Goal: Obtain resource: Download file/media

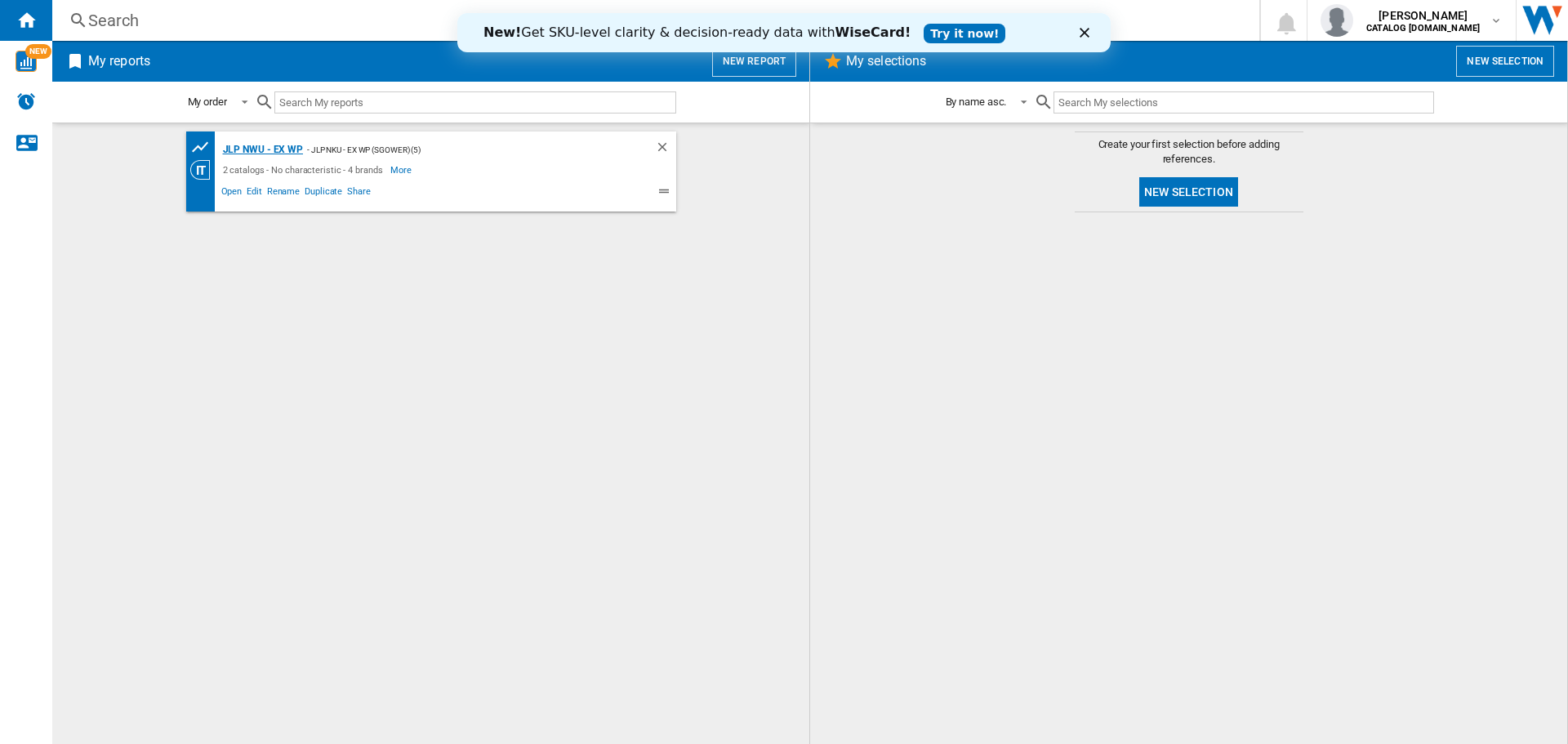
click at [299, 146] on div "JLP NWU - Ex WP" at bounding box center [261, 150] width 85 height 20
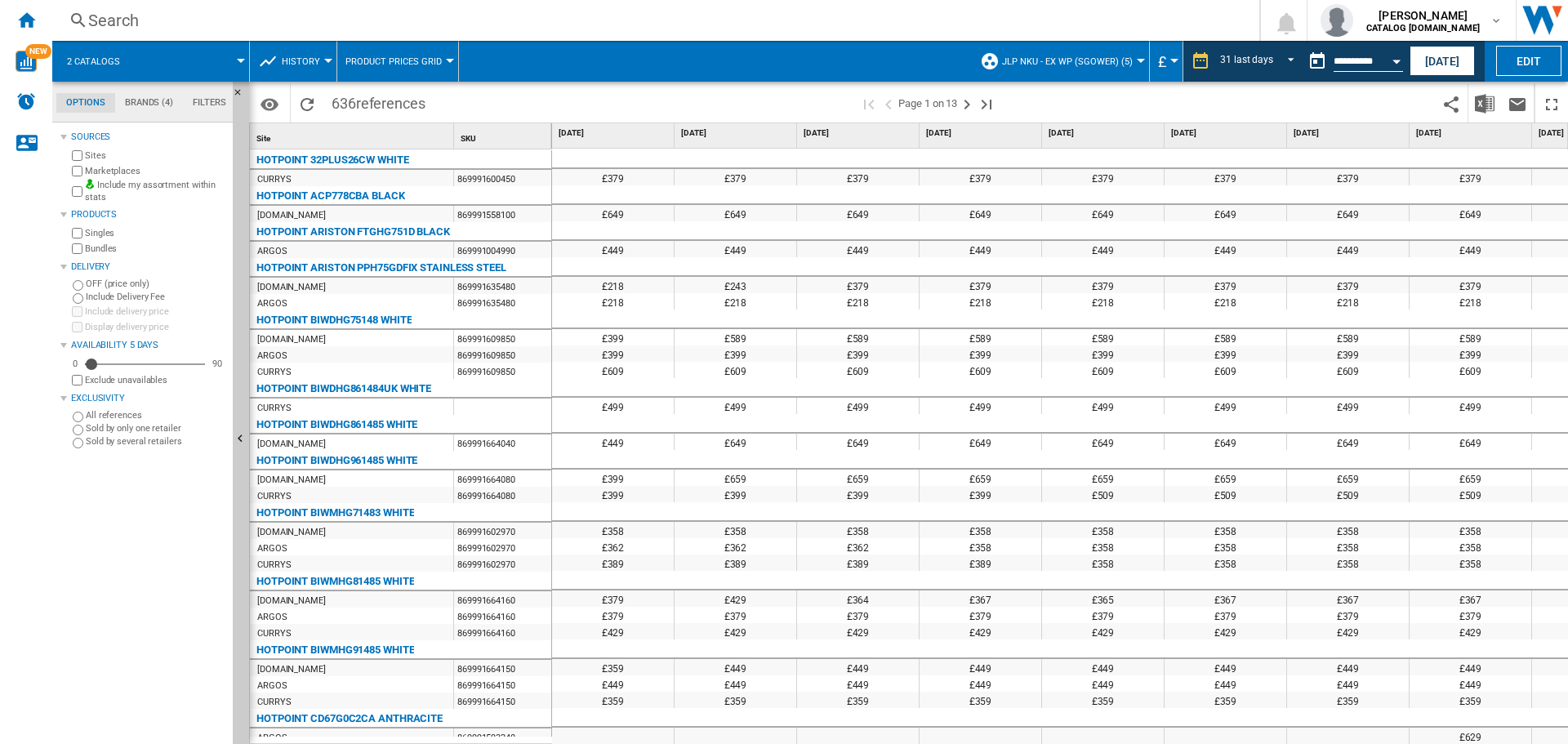
click at [441, 59] on button "Product prices grid" at bounding box center [398, 61] width 105 height 41
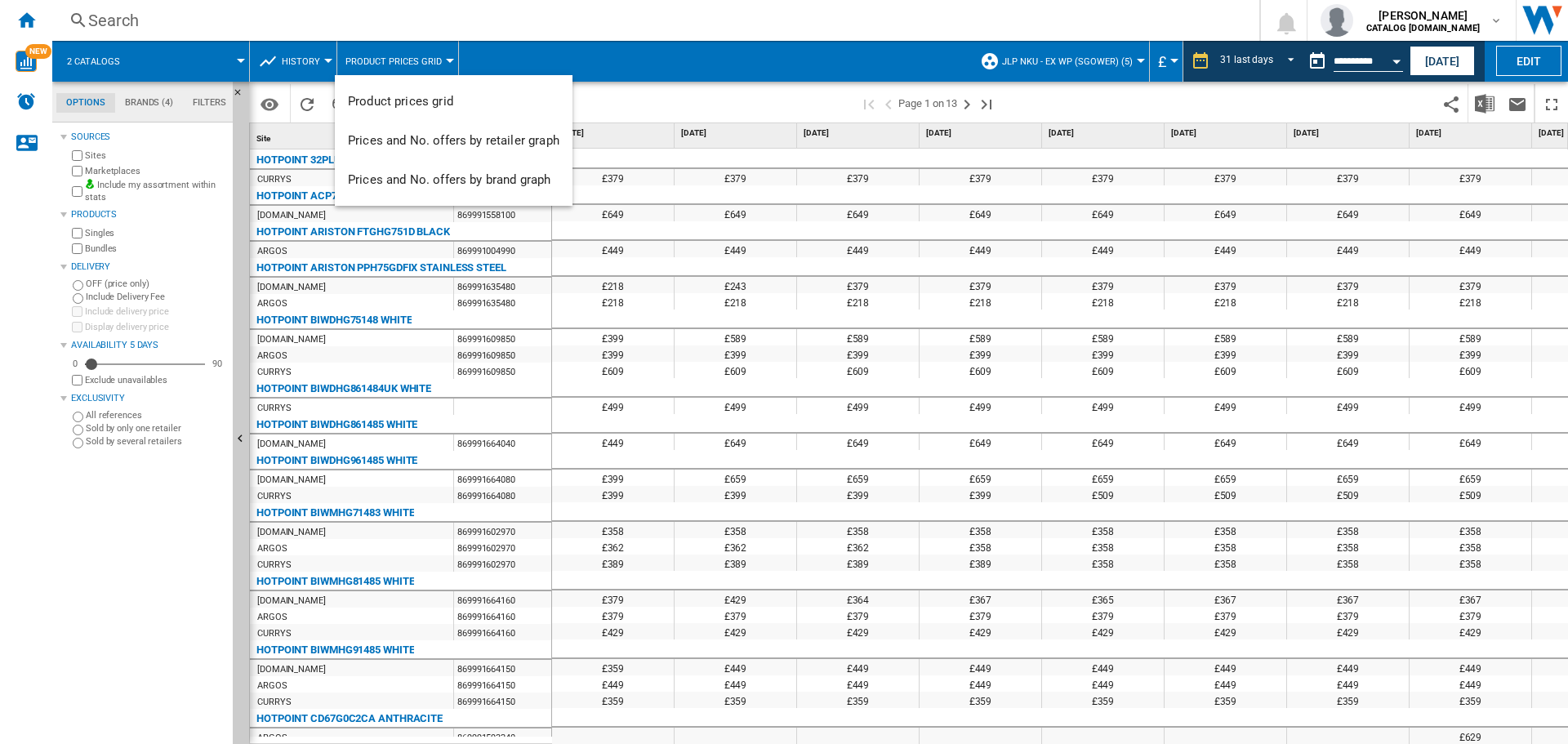
click at [441, 59] on md-backdrop at bounding box center [784, 372] width 1568 height 744
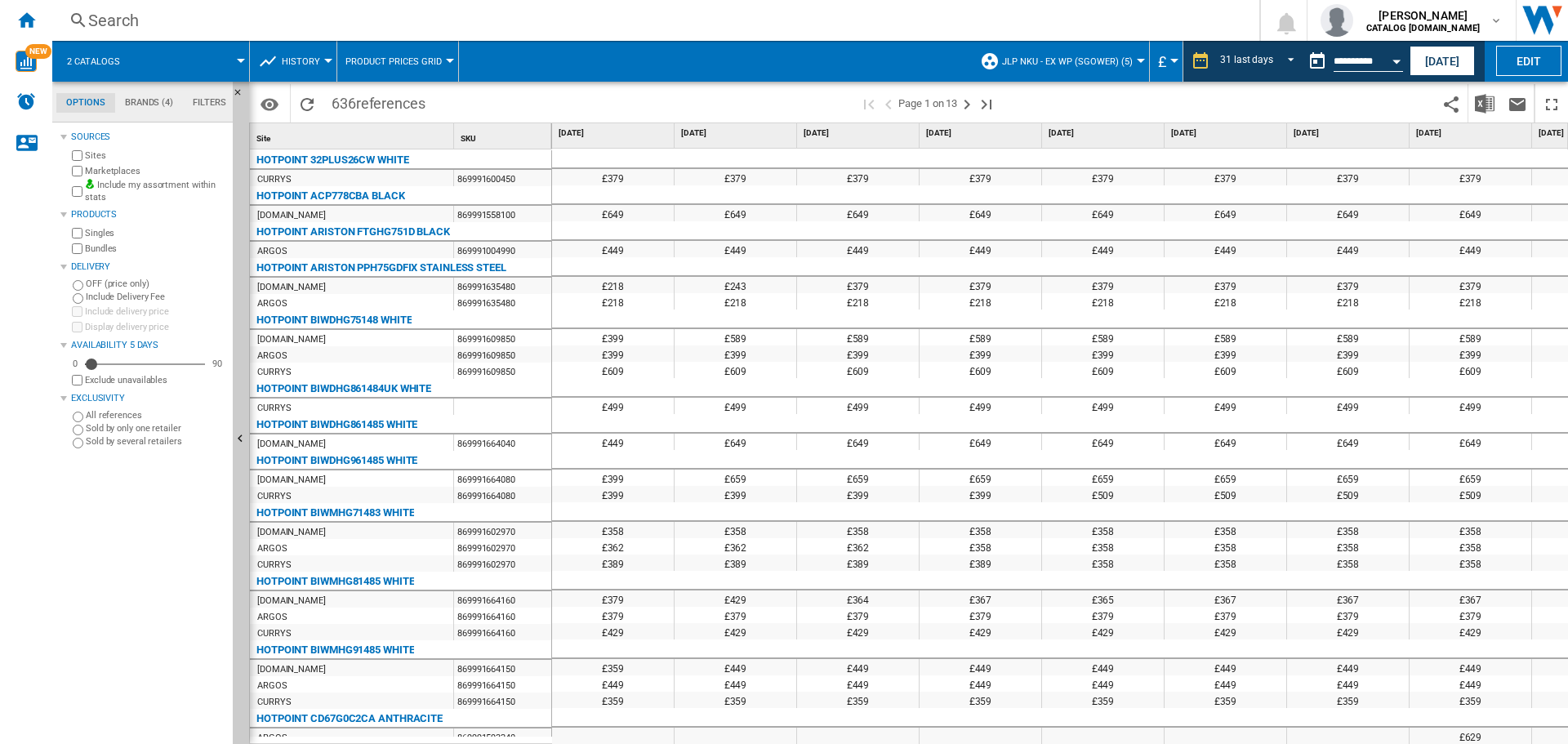
click at [320, 61] on button "History" at bounding box center [304, 61] width 46 height 41
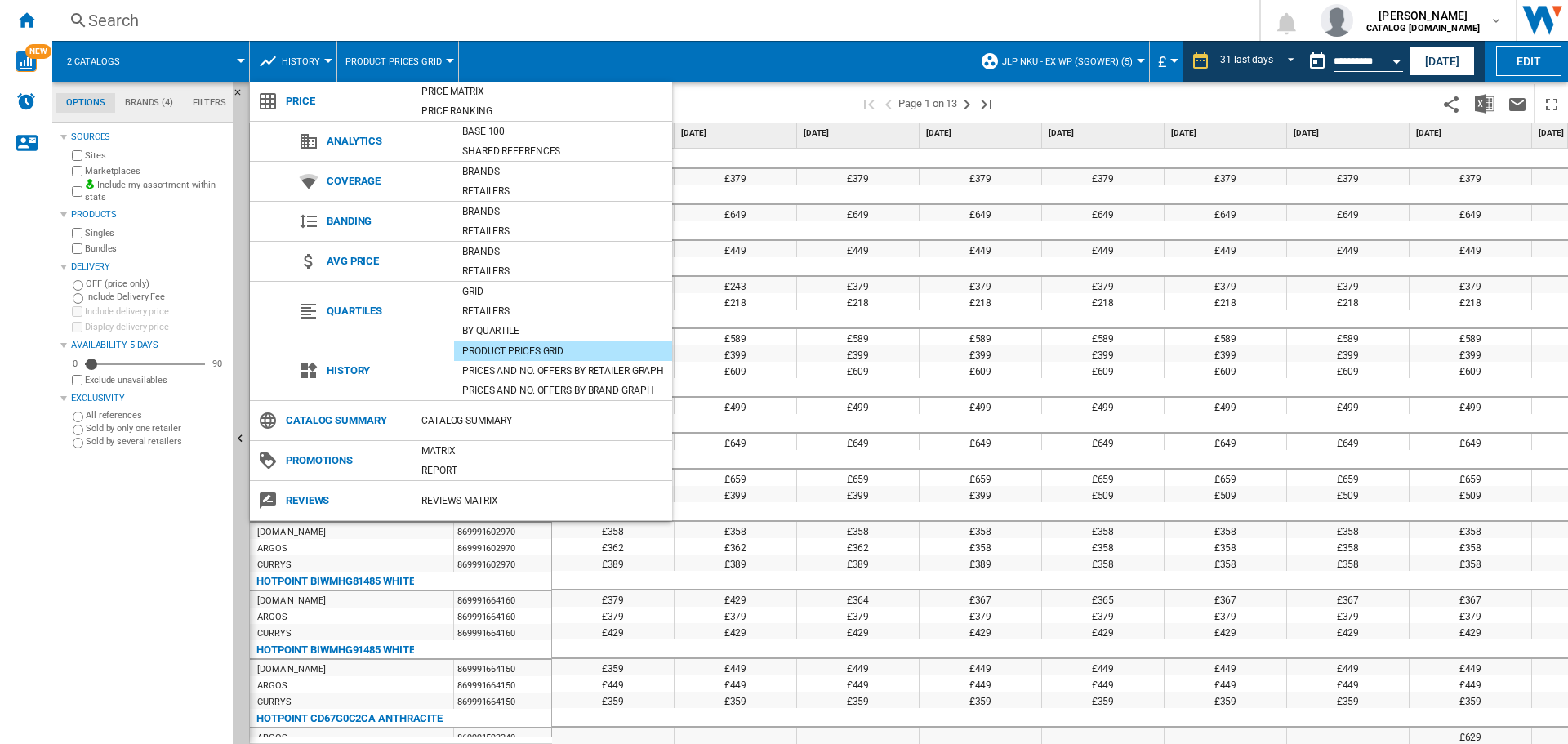
click at [320, 61] on md-backdrop at bounding box center [784, 372] width 1568 height 744
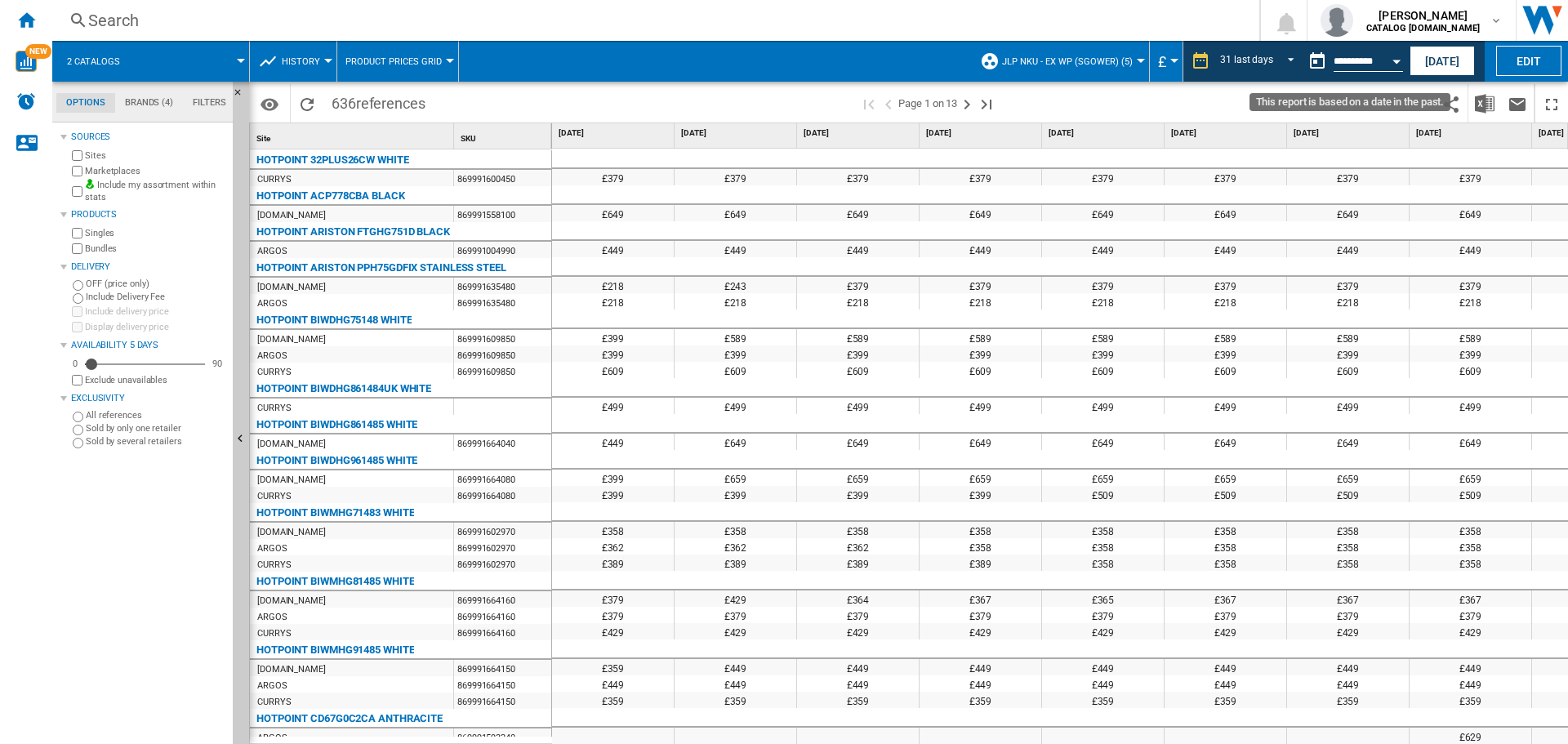
click at [1396, 60] on div "Open calendar" at bounding box center [1397, 62] width 8 height 4
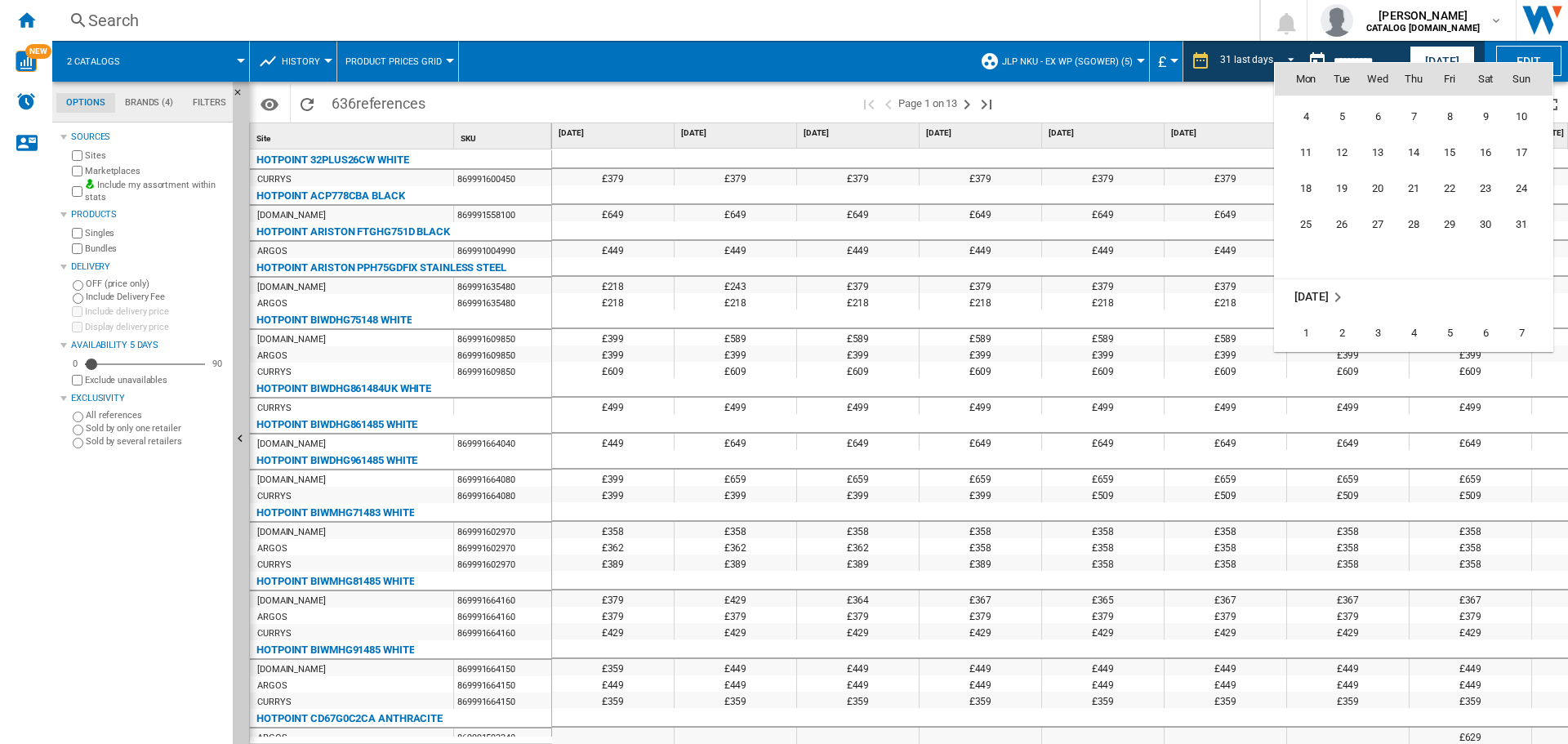
scroll to position [7447, 0]
click at [1310, 271] on span "1" at bounding box center [1306, 281] width 33 height 33
type input "**********"
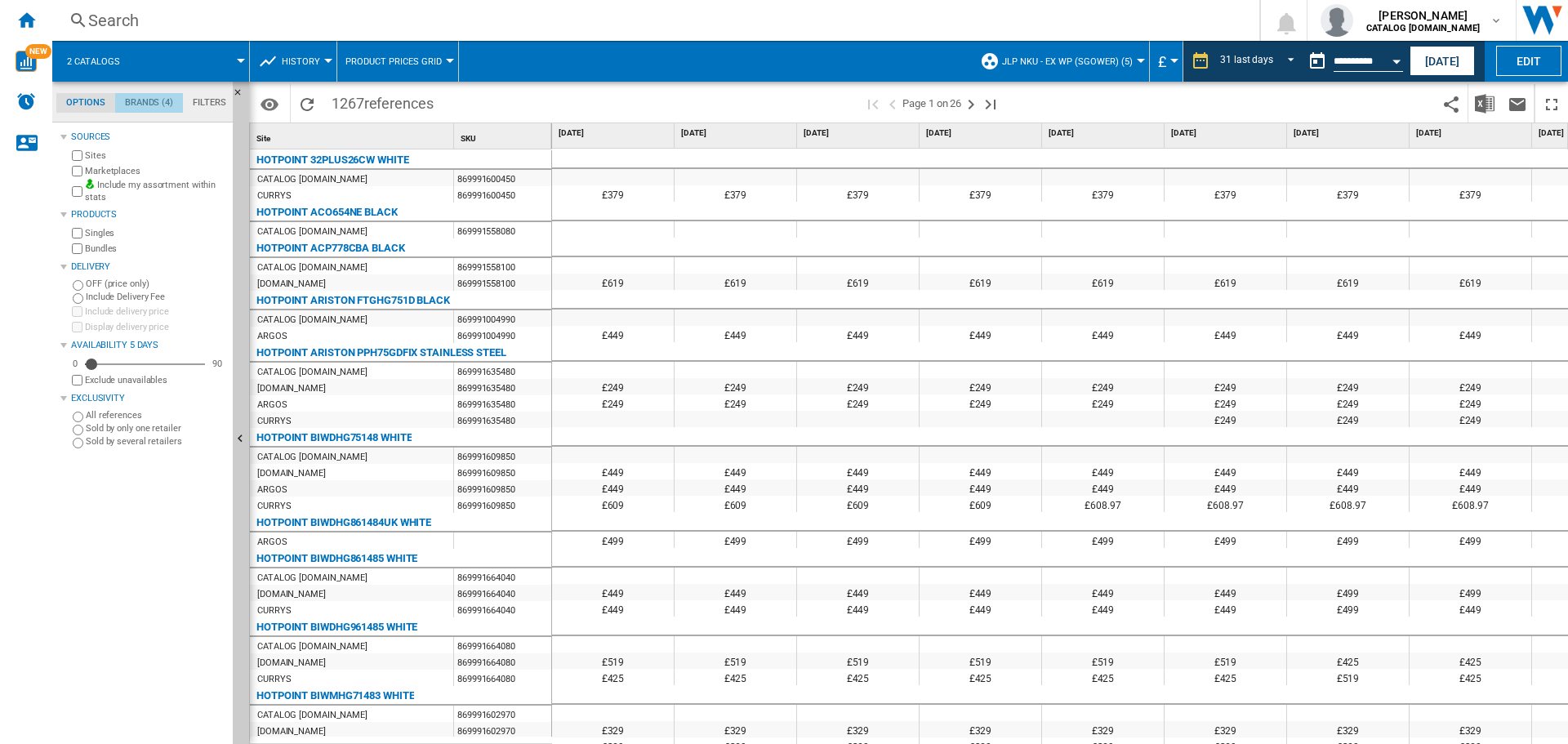
click at [150, 103] on md-tab-item "Brands (4)" at bounding box center [149, 102] width 68 height 19
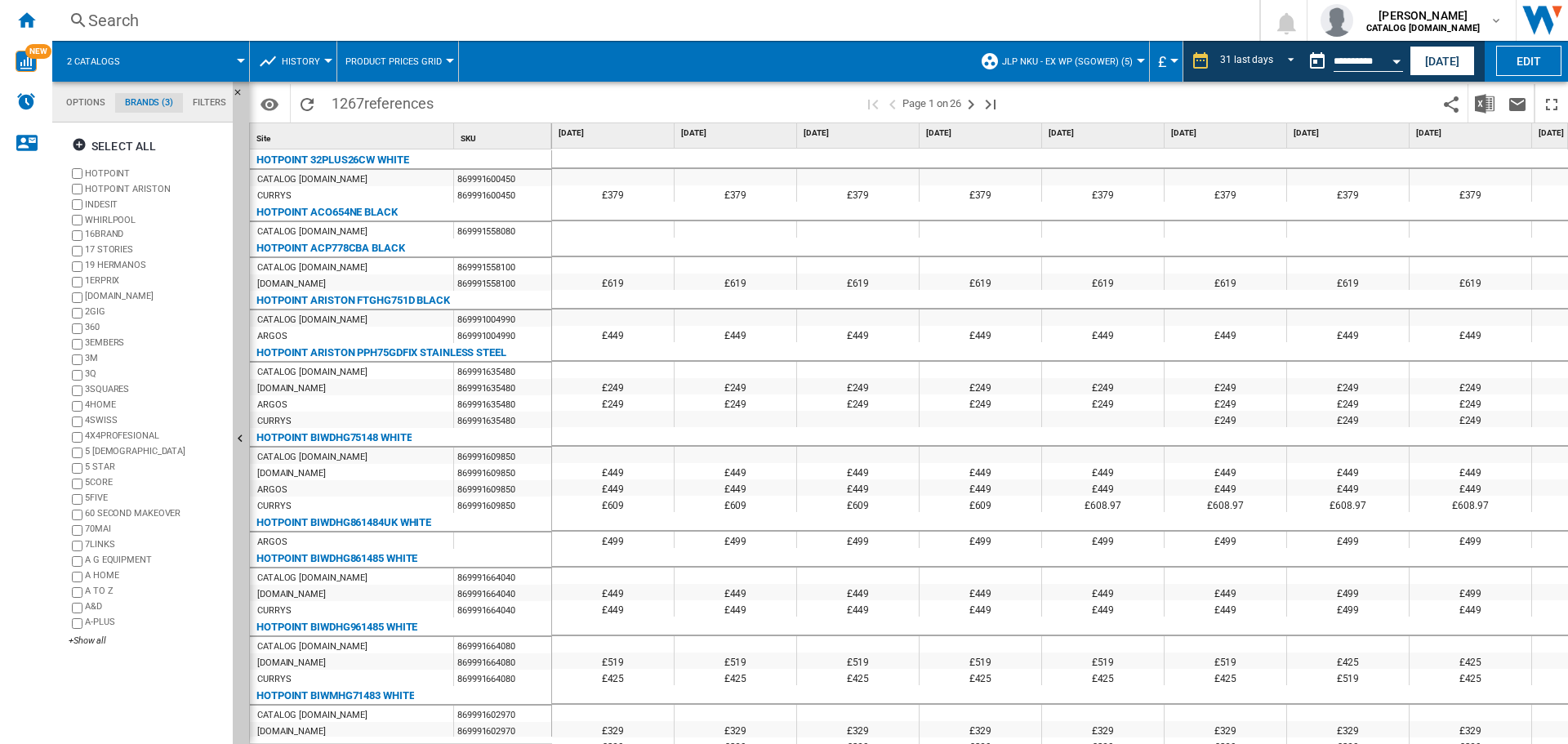
click at [90, 183] on label "HOTPOINT ARISTON" at bounding box center [156, 189] width 141 height 12
click at [87, 203] on label "INDESIT" at bounding box center [156, 205] width 141 height 12
click at [88, 221] on label "WHIRLPOOL" at bounding box center [156, 220] width 141 height 12
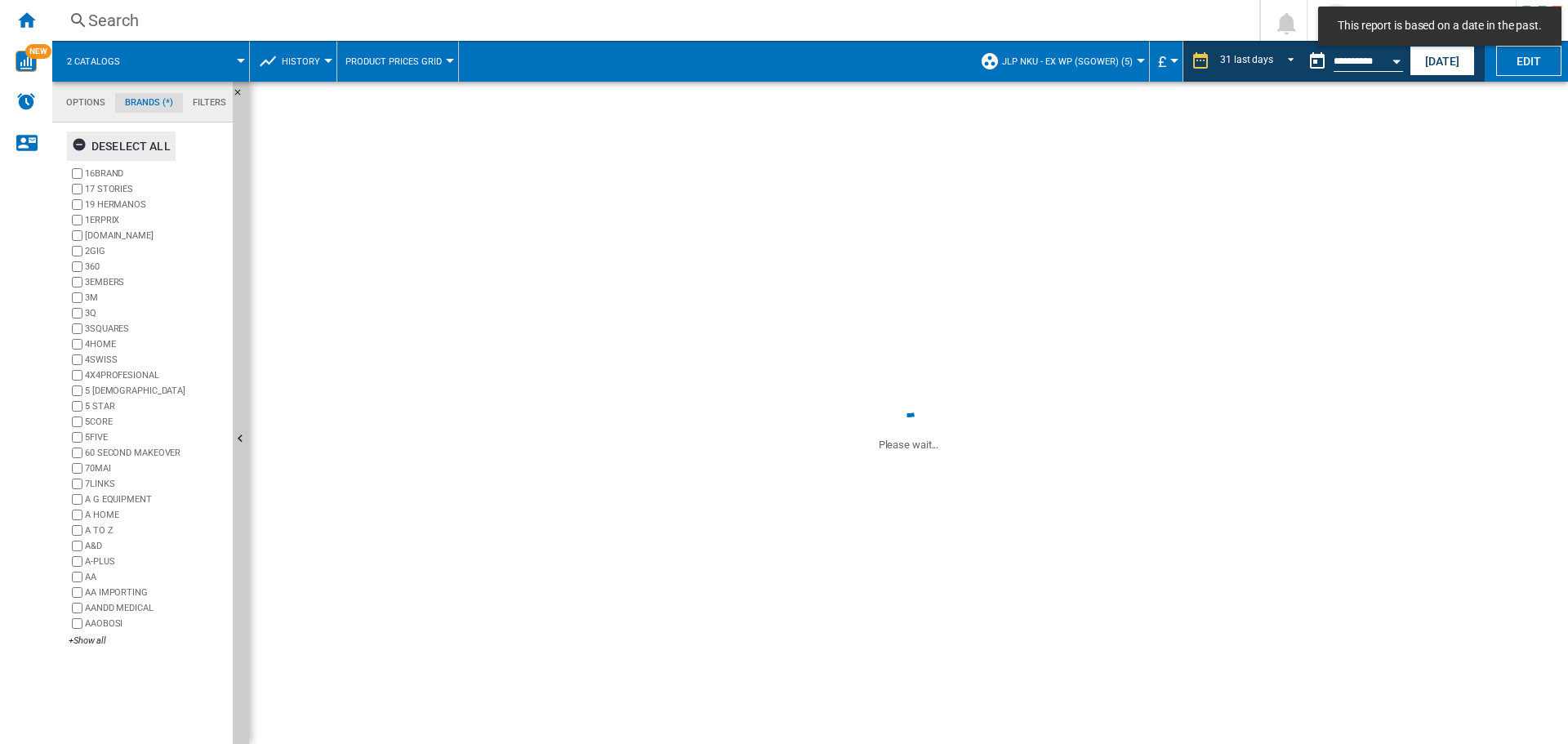
click at [129, 143] on div "Deselect all" at bounding box center [121, 146] width 99 height 30
click at [94, 637] on div "+Show all" at bounding box center [147, 641] width 158 height 12
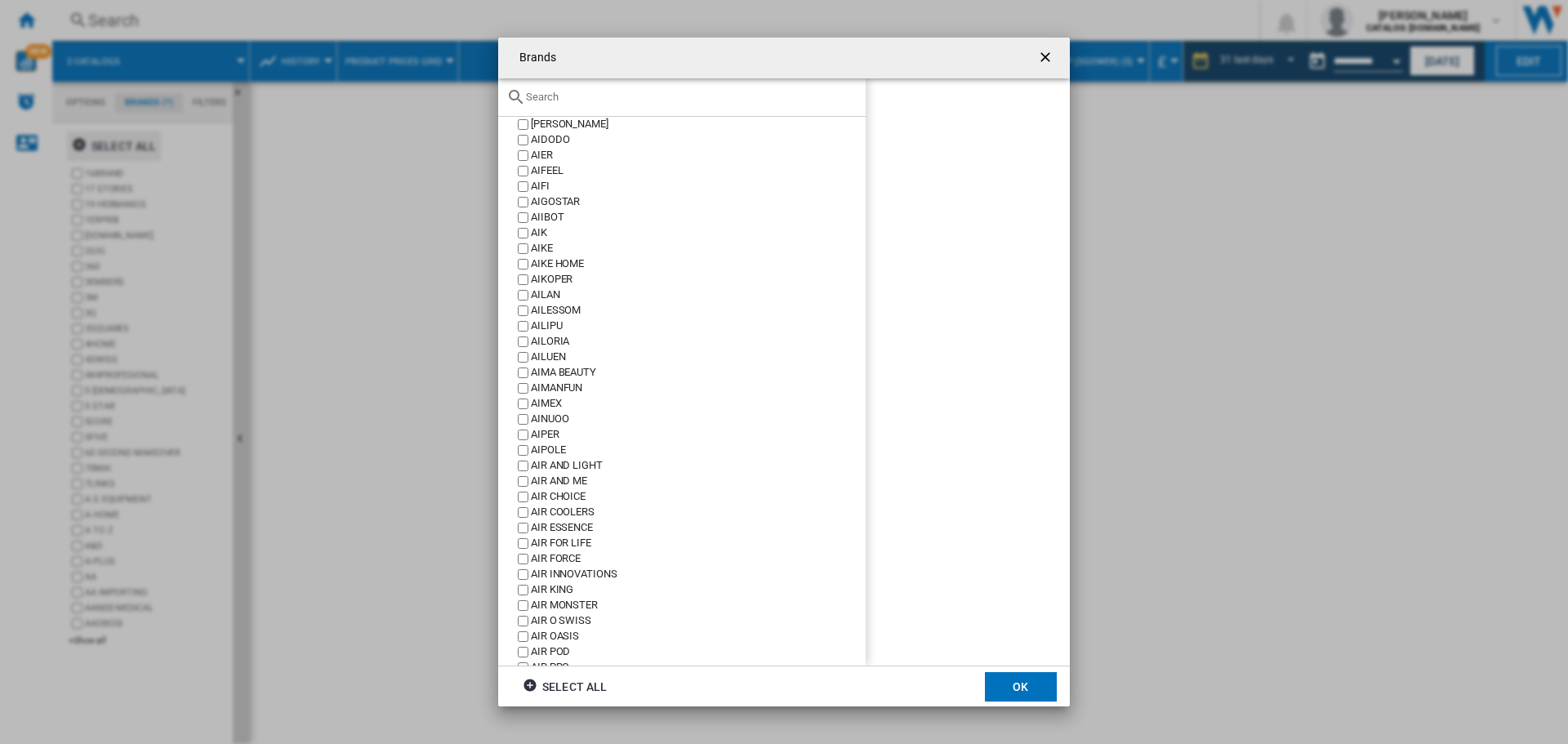
scroll to position [3921, 0]
drag, startPoint x: 575, startPoint y: 89, endPoint x: 571, endPoint y: 102, distance: 13.6
click at [575, 96] on div at bounding box center [681, 97] width 368 height 38
click at [566, 104] on div at bounding box center [681, 97] width 368 height 38
click at [555, 104] on div at bounding box center [681, 97] width 368 height 38
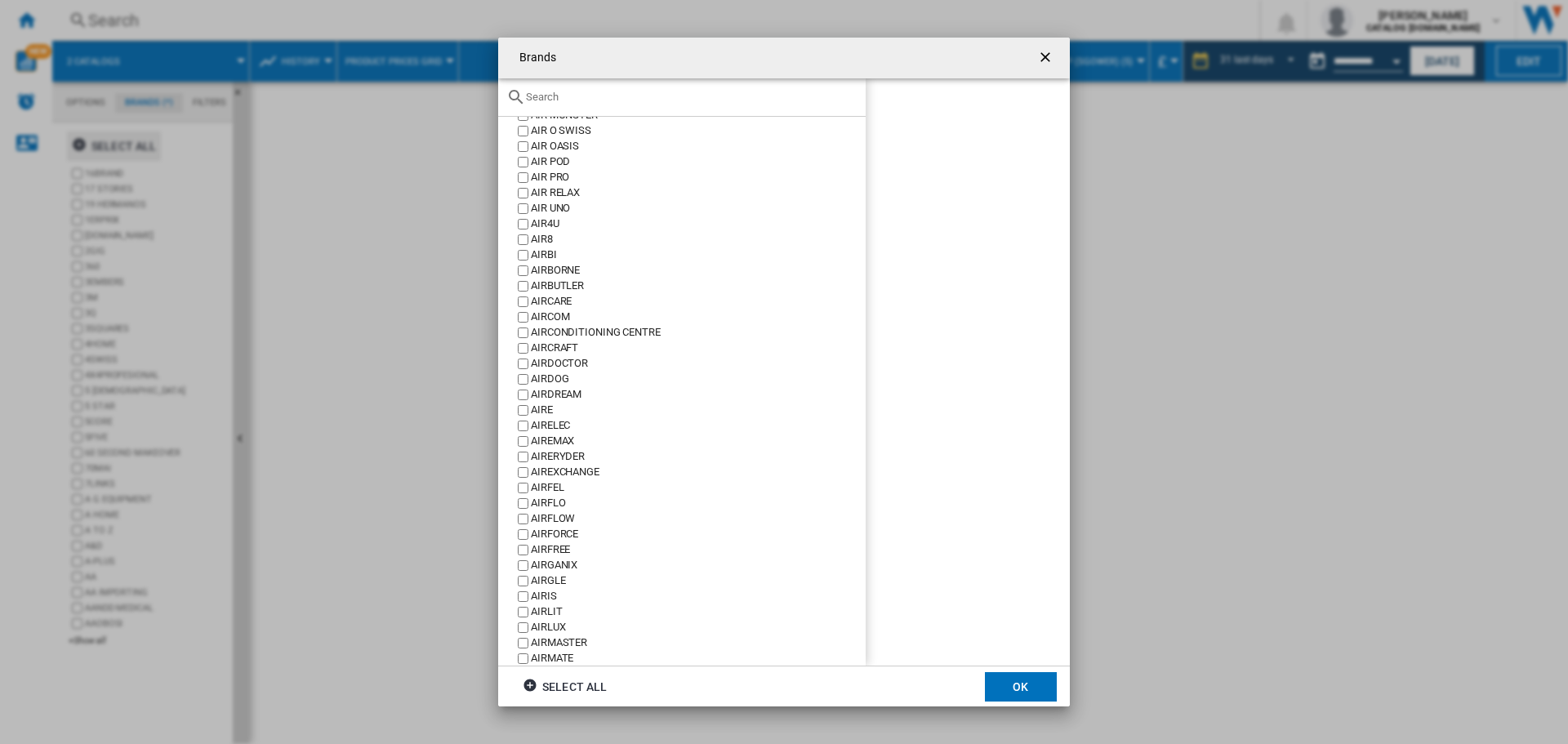
click at [535, 101] on input "text" at bounding box center [691, 96] width 331 height 12
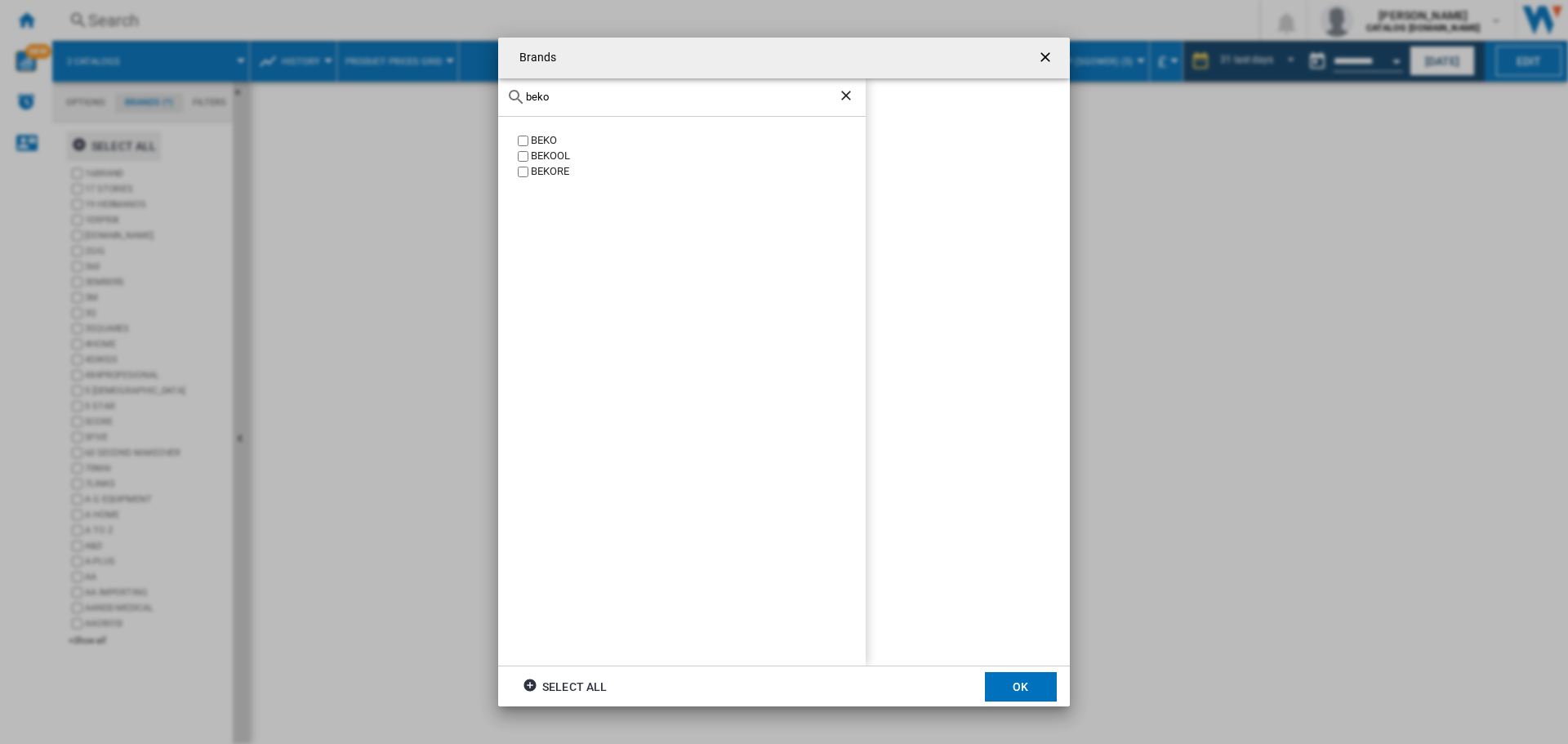
scroll to position [0, 0]
click at [540, 145] on div "BEKO" at bounding box center [698, 141] width 335 height 15
click at [565, 106] on div "beko" at bounding box center [681, 97] width 368 height 38
drag, startPoint x: 563, startPoint y: 94, endPoint x: 511, endPoint y: 88, distance: 52.3
click at [511, 88] on div "beko" at bounding box center [681, 97] width 368 height 38
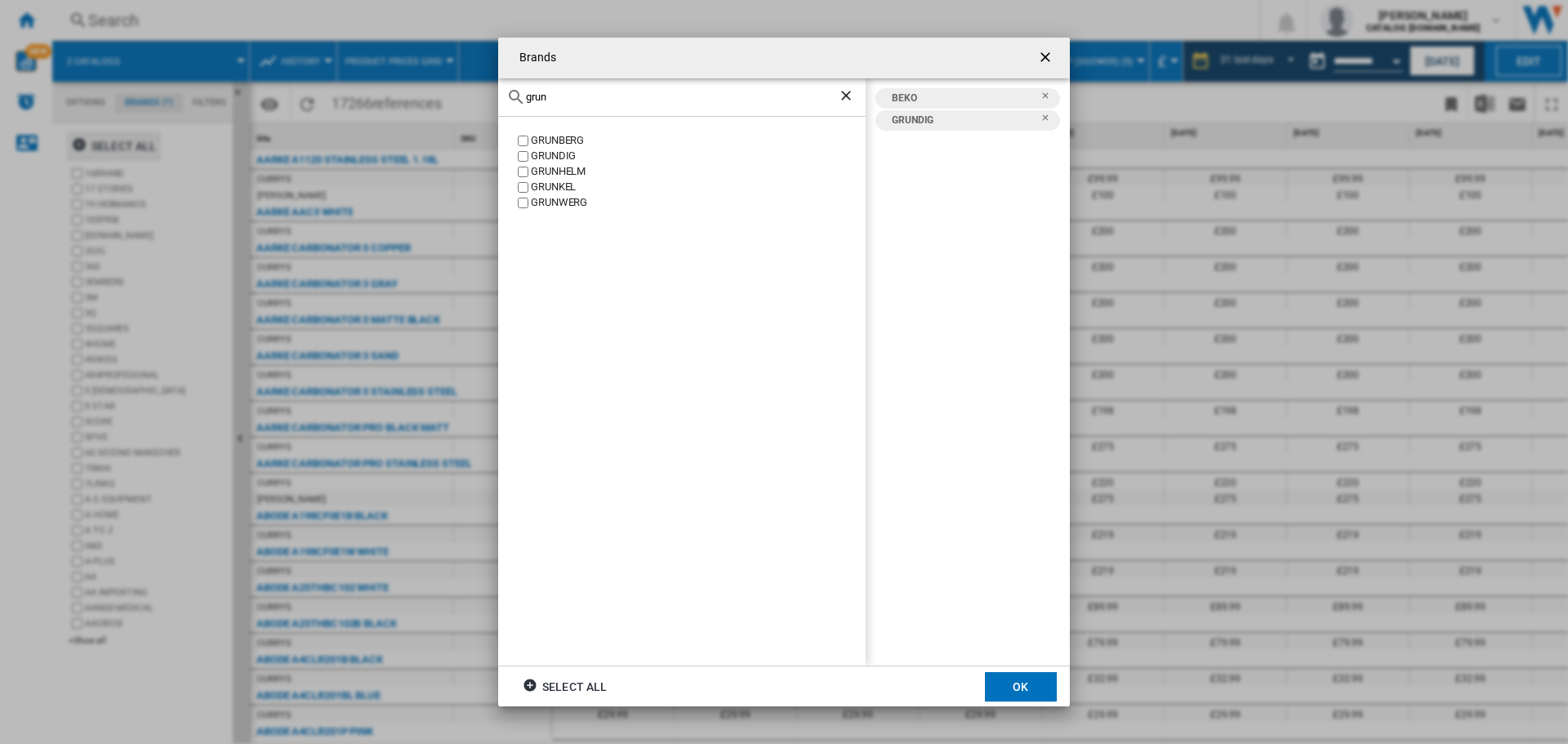
drag, startPoint x: 565, startPoint y: 99, endPoint x: 907, endPoint y: 251, distance: 374.3
click at [492, 86] on div "Brands grun [GEOGRAPHIC_DATA] GRUNDIG [GEOGRAPHIC_DATA] [GEOGRAPHIC_DATA] [GEOG…" at bounding box center [784, 372] width 1568 height 744
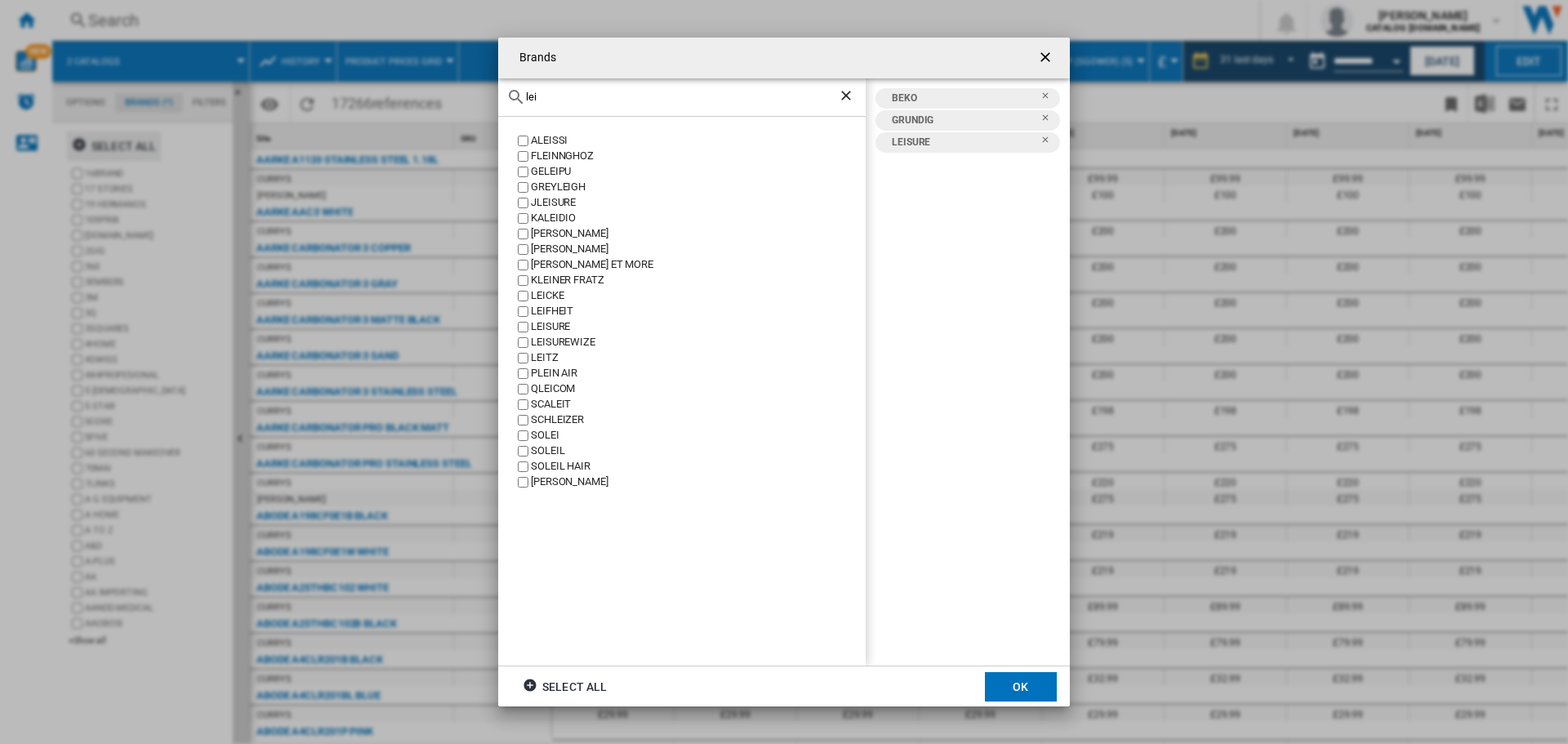
drag, startPoint x: 555, startPoint y: 95, endPoint x: 425, endPoint y: 89, distance: 130.1
click at [425, 89] on div "Brands [PERSON_NAME] [GEOGRAPHIC_DATA] [GEOGRAPHIC_DATA] [GEOGRAPHIC_DATA] JLEI…" at bounding box center [784, 372] width 1568 height 744
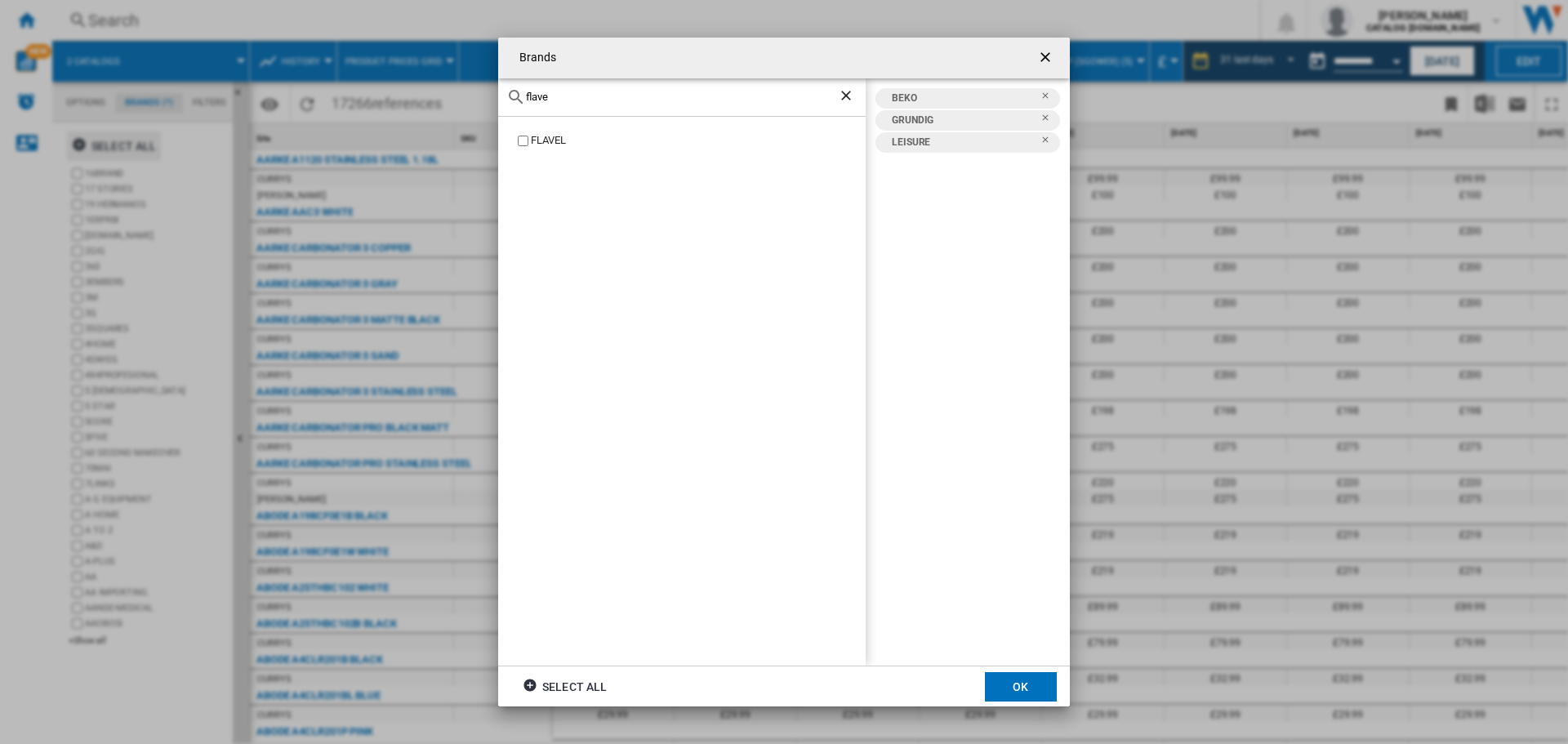
type input "flave"
click at [530, 140] on label "FLAVEL" at bounding box center [691, 141] width 352 height 15
click at [1009, 688] on button "OK" at bounding box center [1020, 687] width 72 height 30
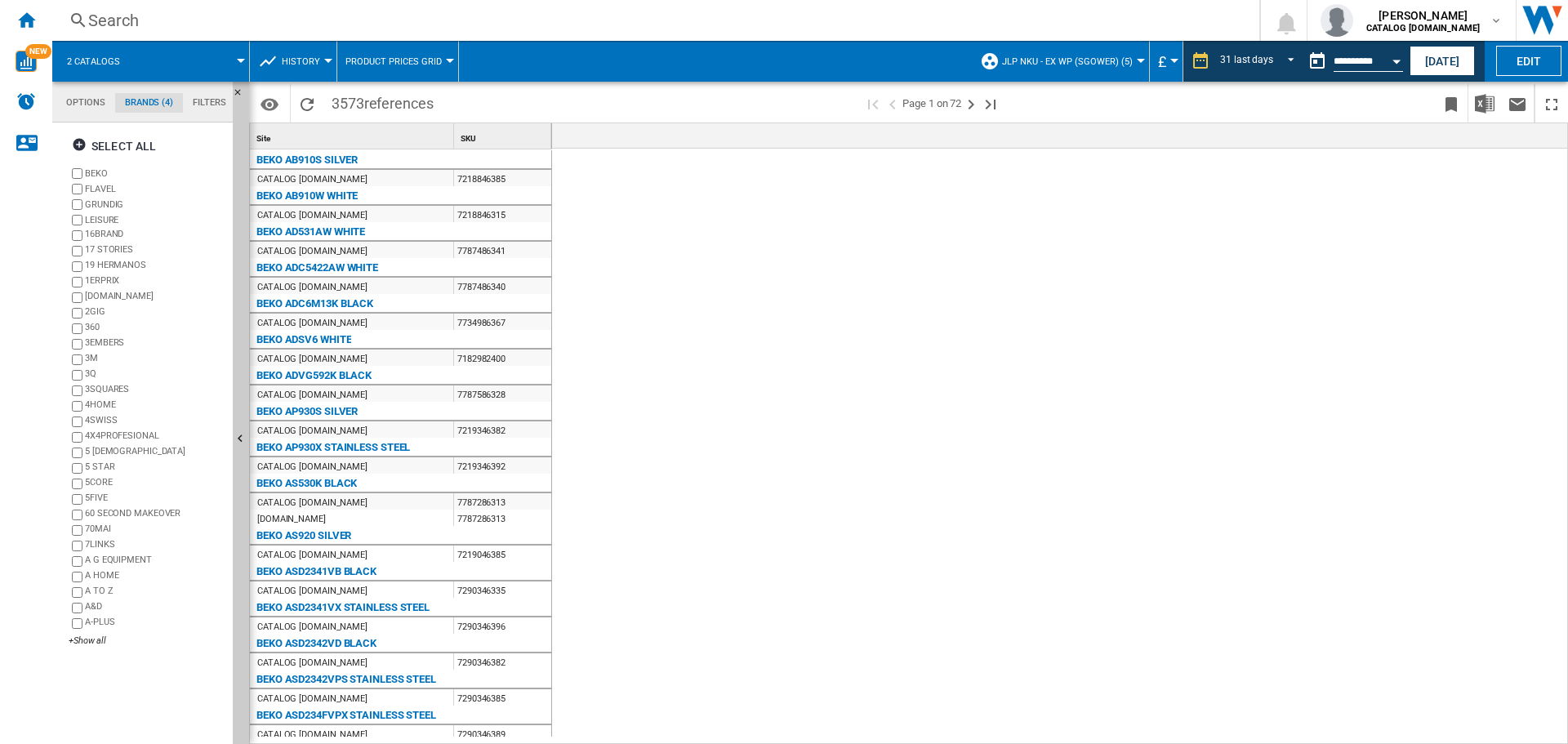
scroll to position [0, 2913]
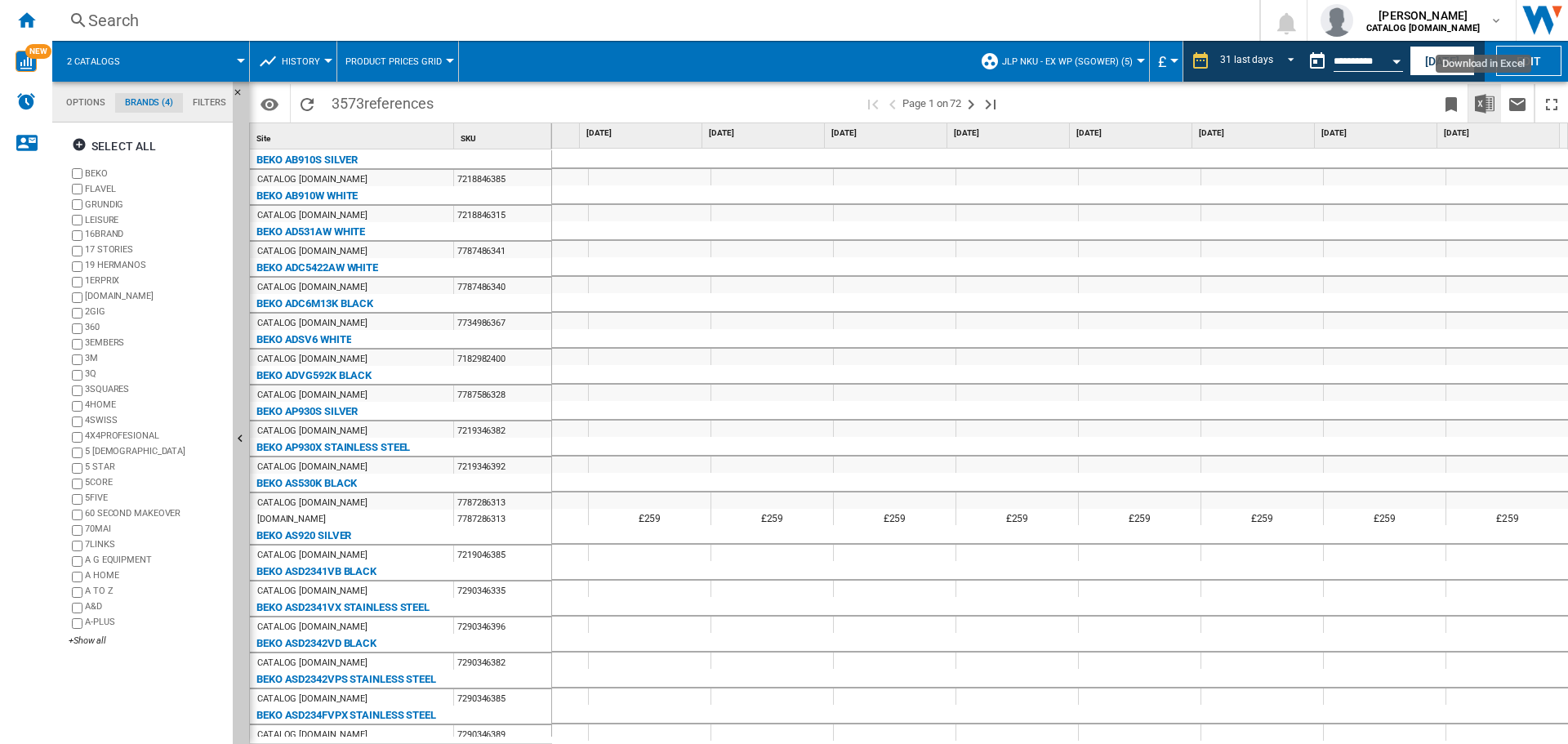
click at [1488, 99] on img "Download in Excel" at bounding box center [1484, 103] width 19 height 19
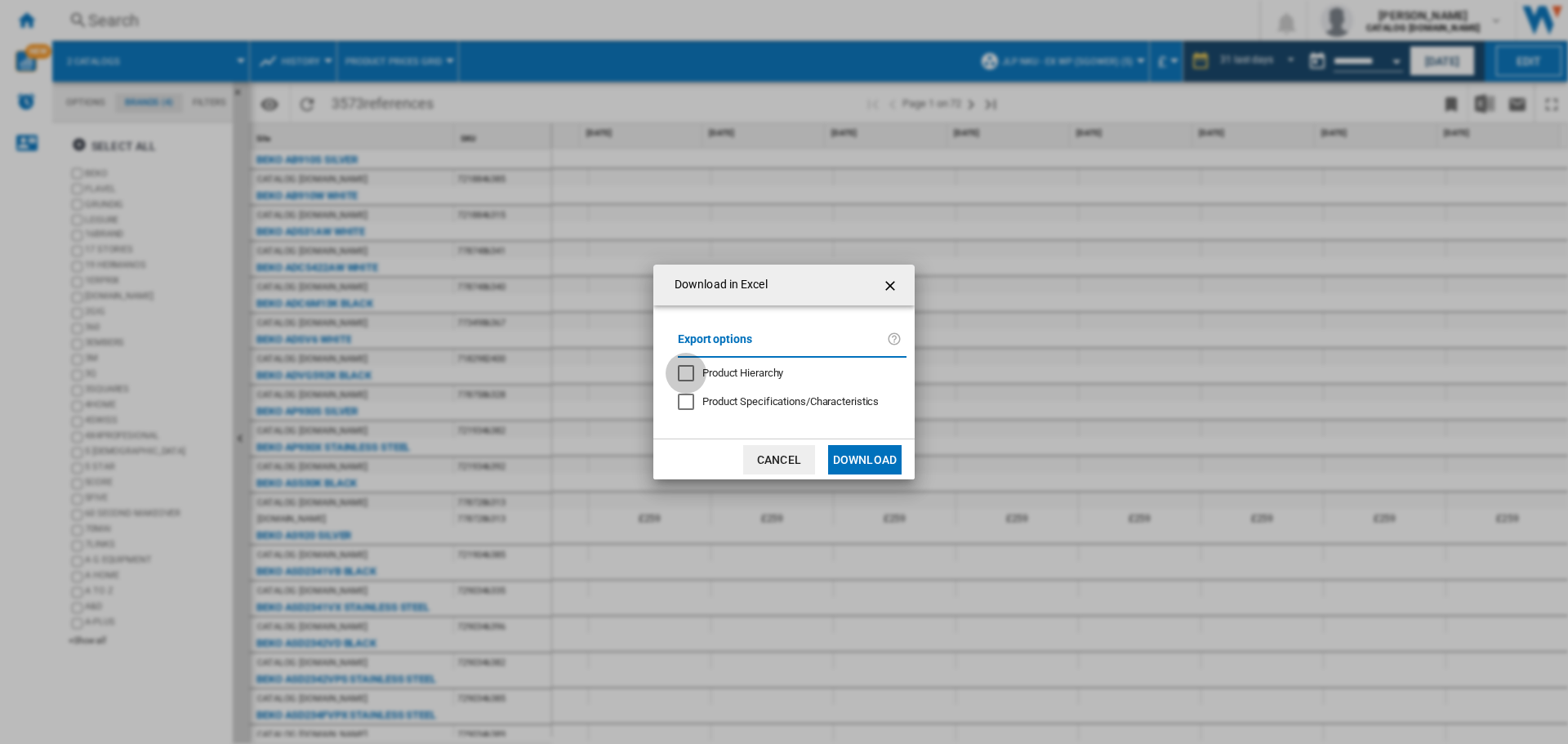
click at [688, 369] on div "Product Hierarchy" at bounding box center [686, 373] width 16 height 16
click at [836, 451] on button "Download" at bounding box center [865, 460] width 74 height 30
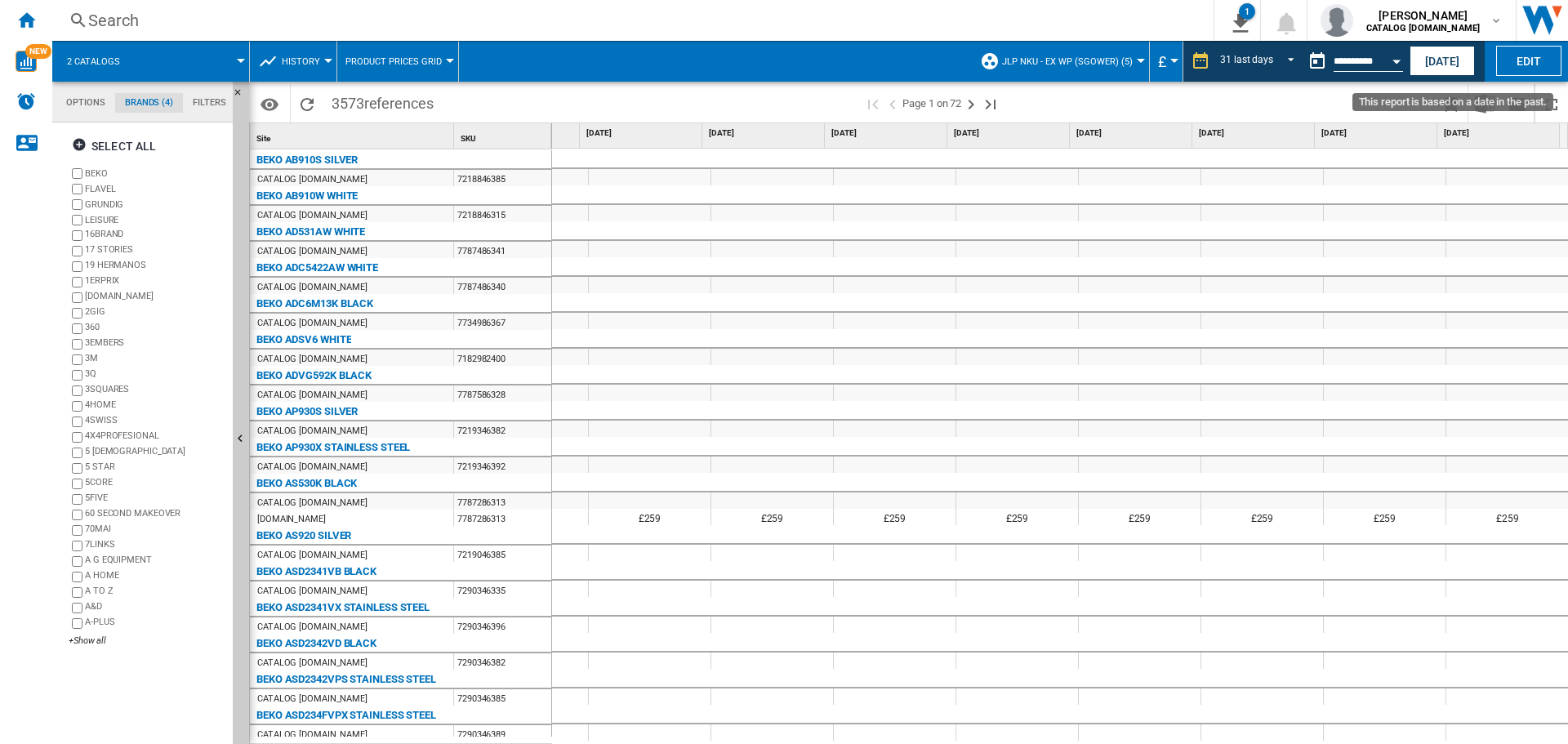
click at [1398, 61] on div "Open calendar" at bounding box center [1397, 62] width 8 height 4
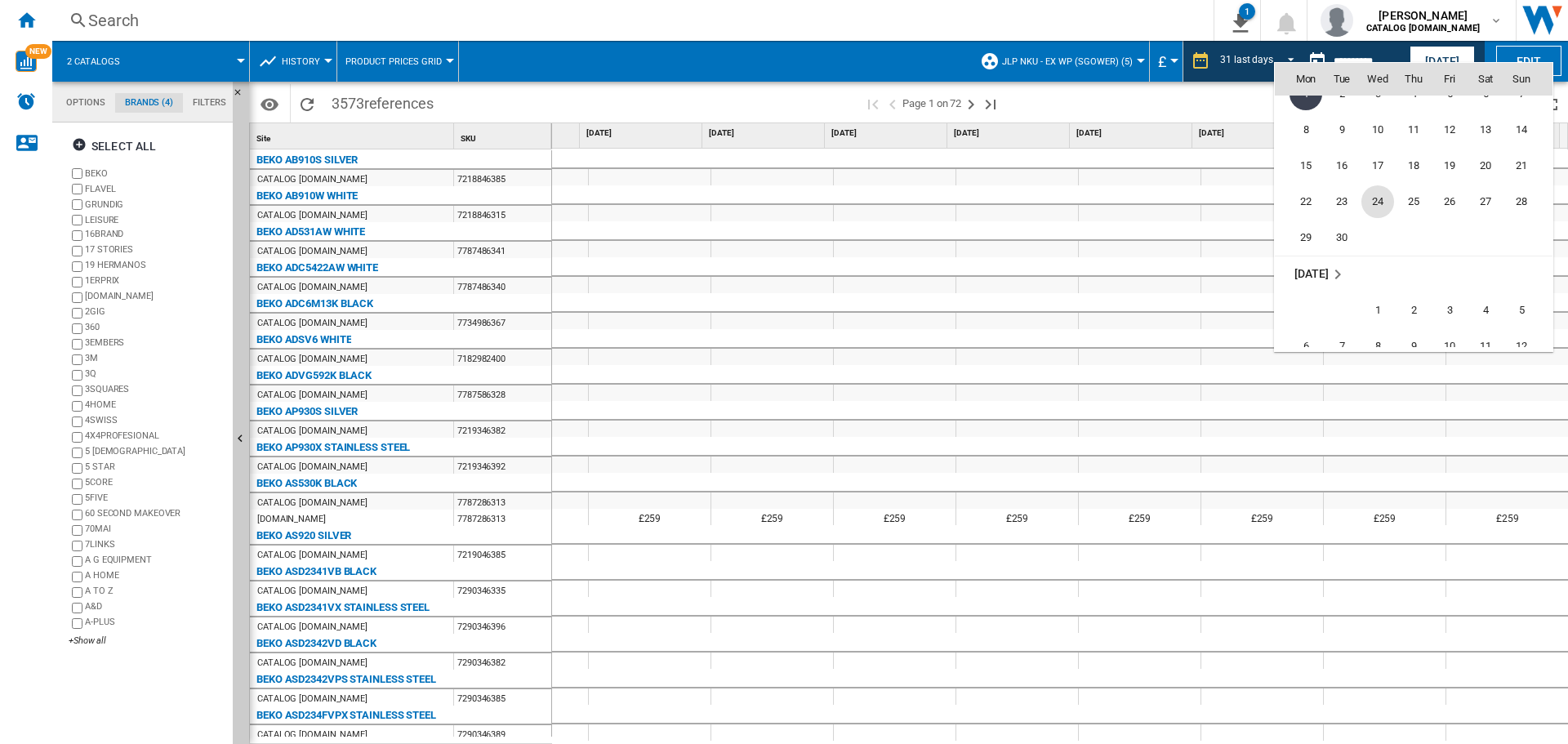
scroll to position [7660, 0]
click at [1384, 281] on span "1" at bounding box center [1378, 285] width 33 height 33
type input "**********"
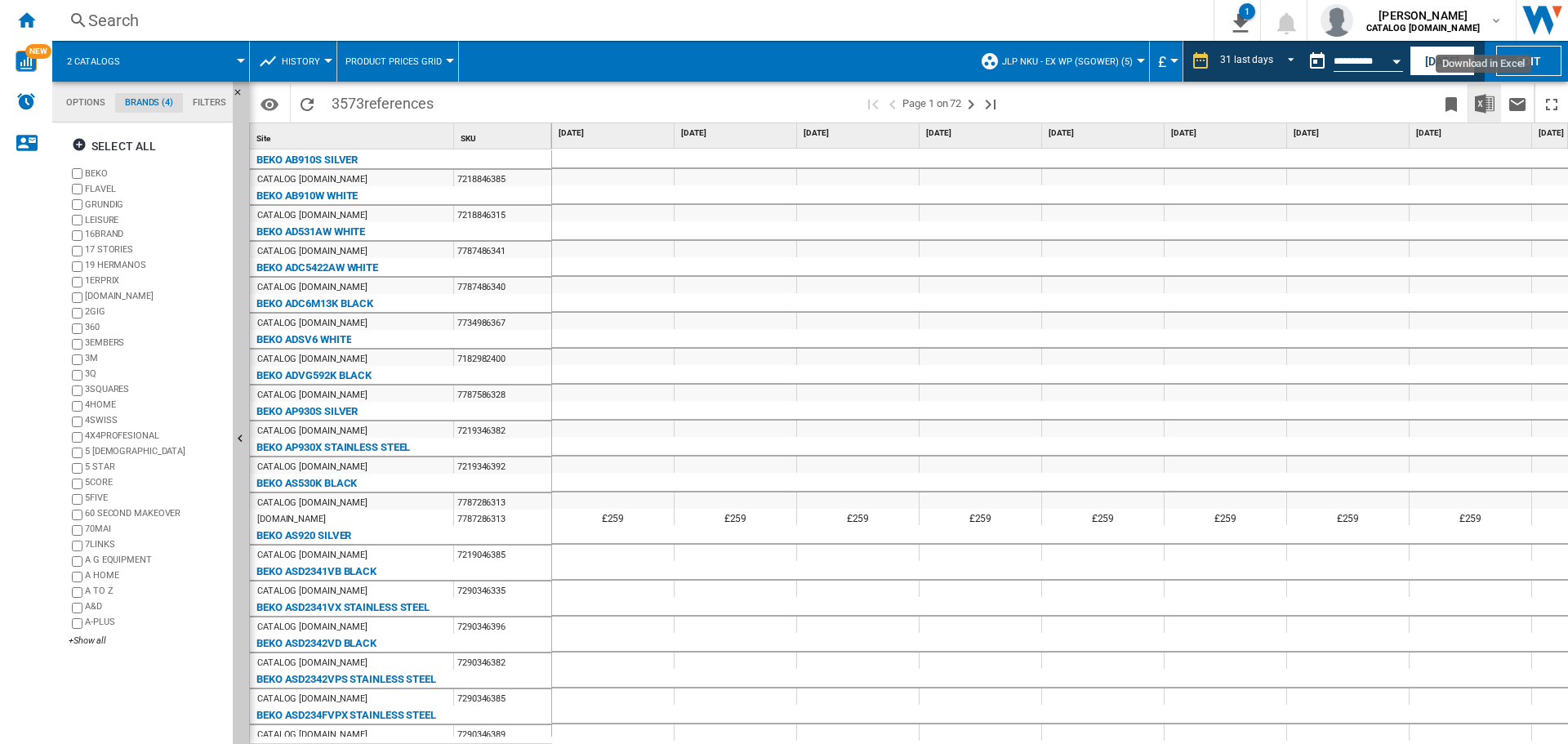
click at [1486, 107] on img "Download in Excel" at bounding box center [1484, 103] width 19 height 19
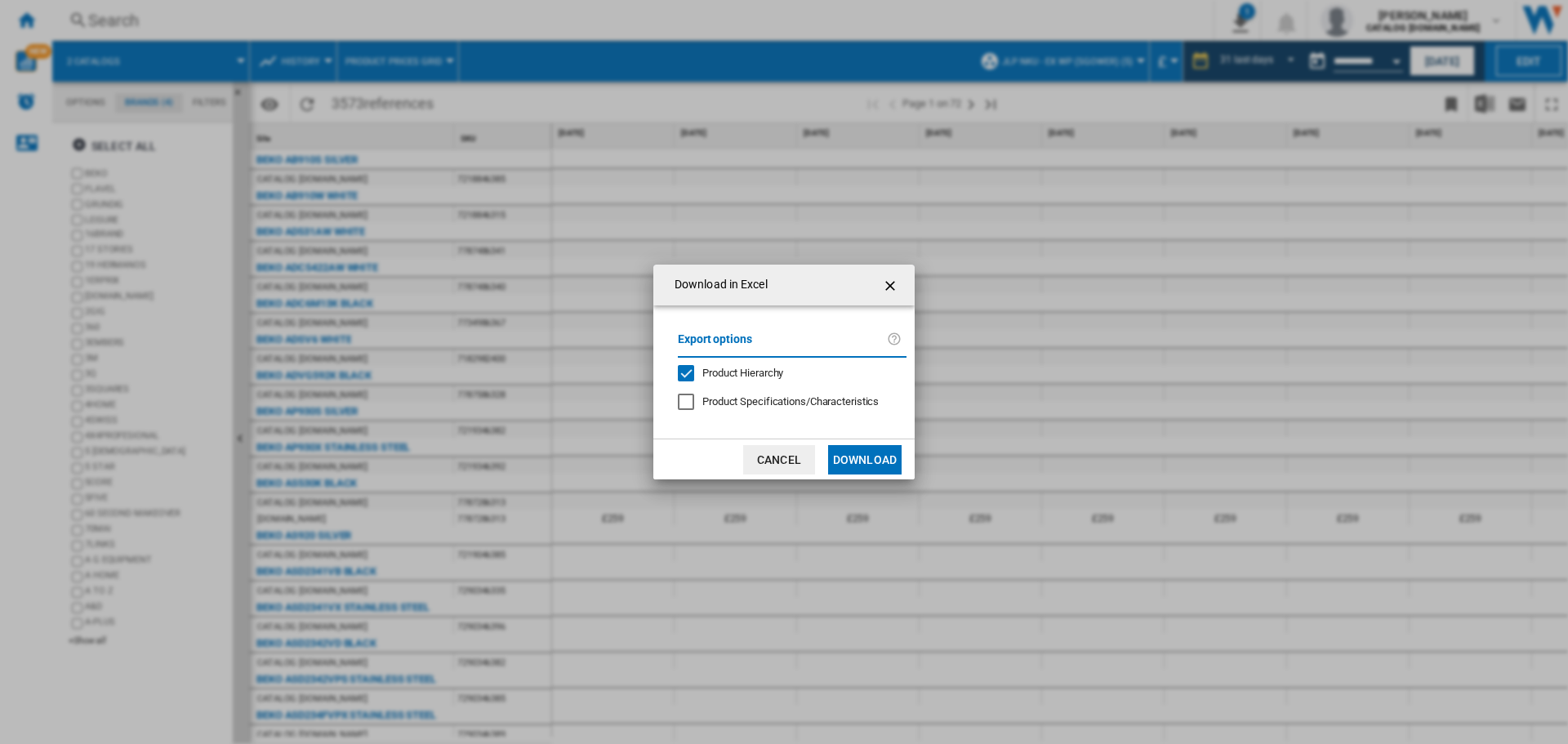
click at [876, 460] on button "Download" at bounding box center [865, 460] width 74 height 30
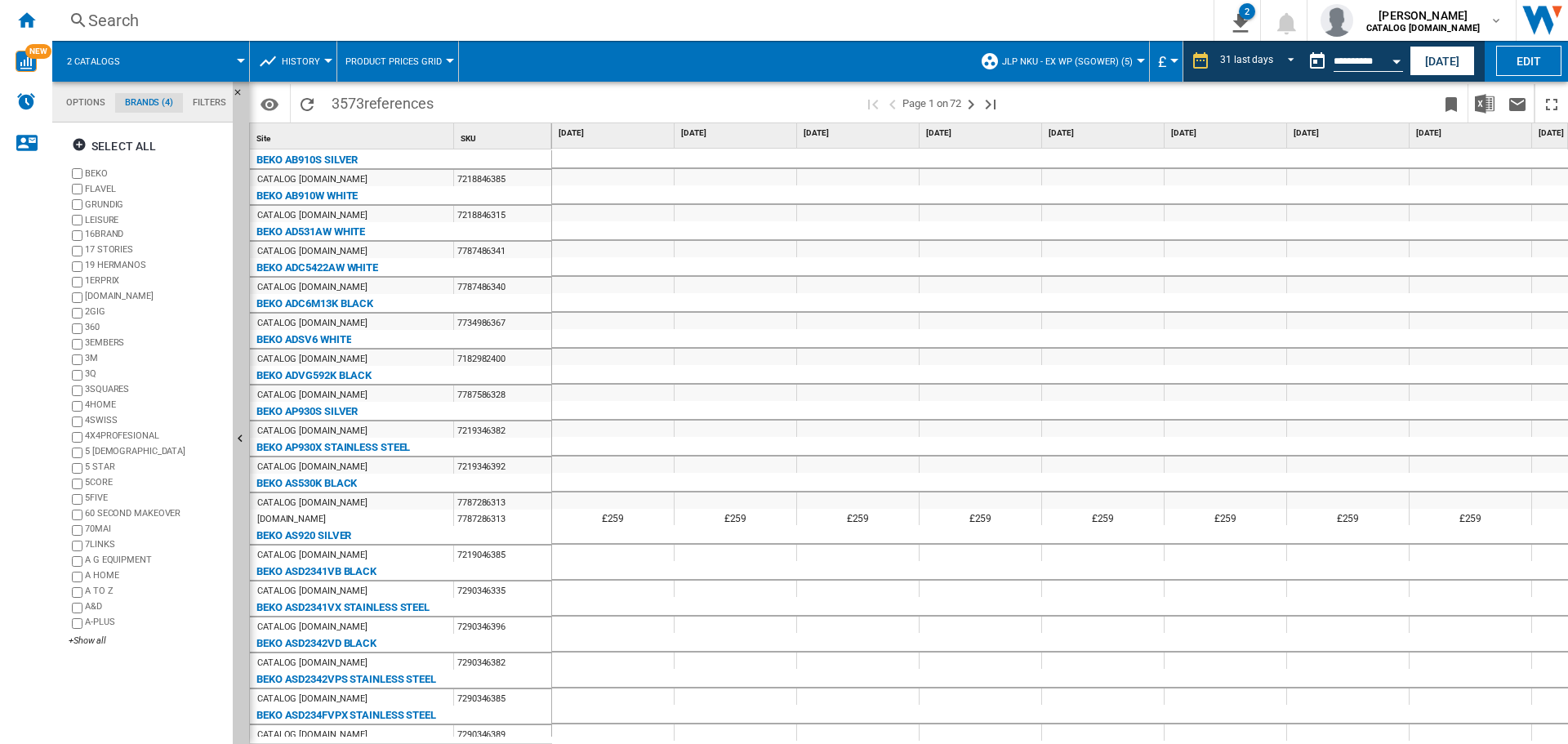
click at [139, 98] on md-tab-item "Brands (4)" at bounding box center [149, 102] width 68 height 19
click at [137, 104] on md-tab-item "Brands (4)" at bounding box center [149, 102] width 68 height 19
click at [83, 643] on div "+Show all" at bounding box center [147, 641] width 158 height 12
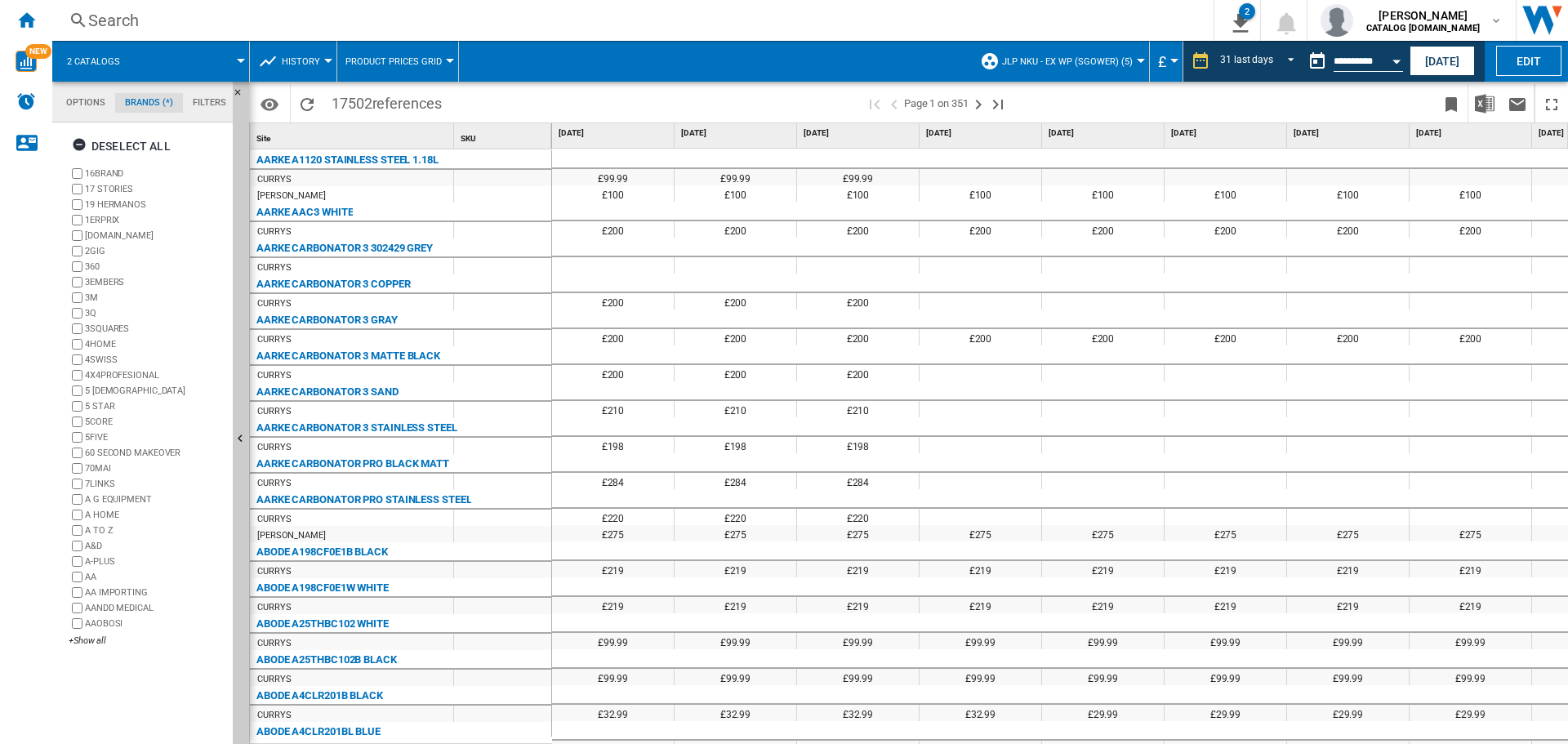
click at [148, 97] on md-tab-item "Brands (*)" at bounding box center [149, 102] width 68 height 19
click at [139, 107] on md-tab-item "Brands (*)" at bounding box center [149, 102] width 68 height 19
click at [84, 145] on ng-md-icon "button" at bounding box center [81, 146] width 19 height 19
click at [95, 643] on div "+Show all" at bounding box center [147, 641] width 158 height 12
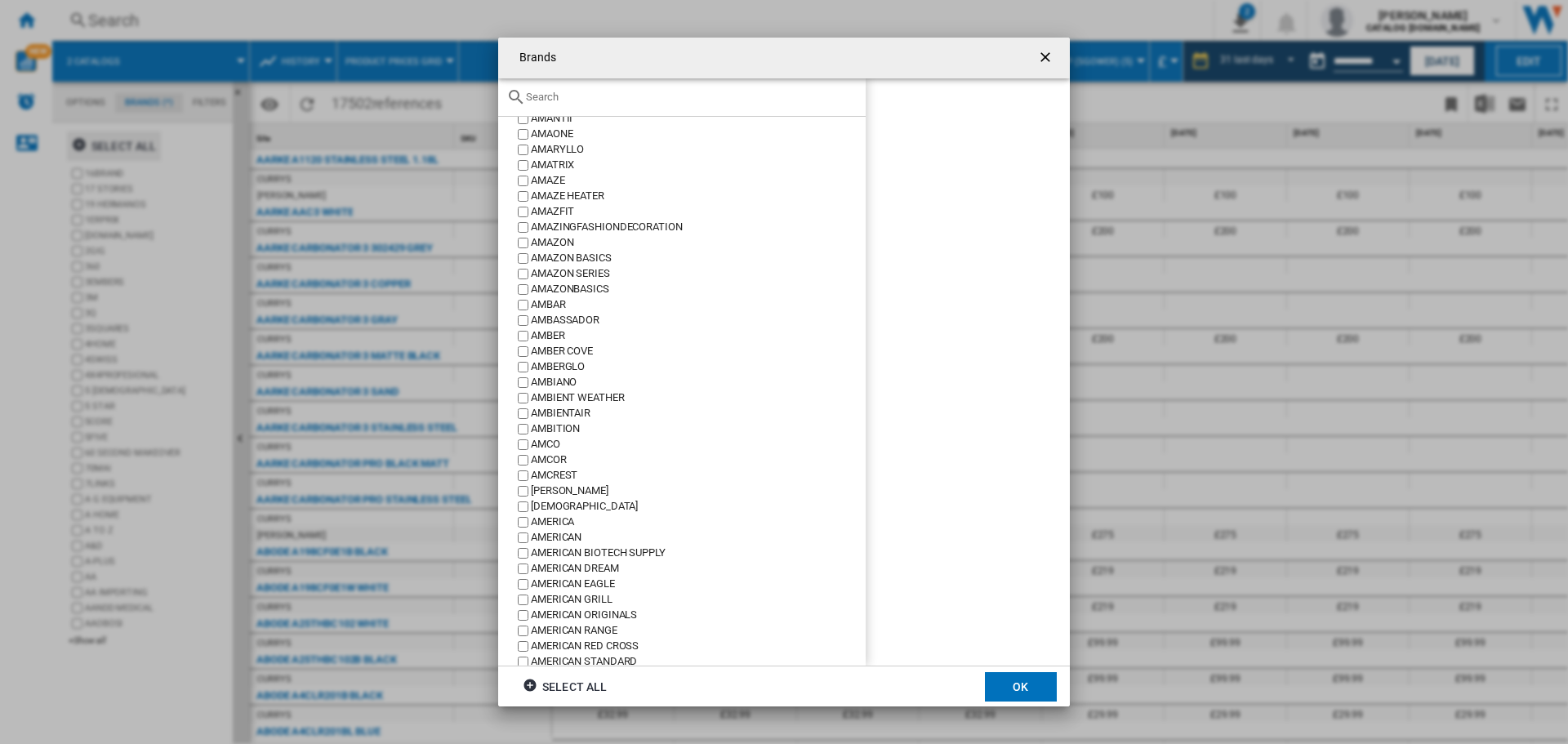
scroll to position [9068, 0]
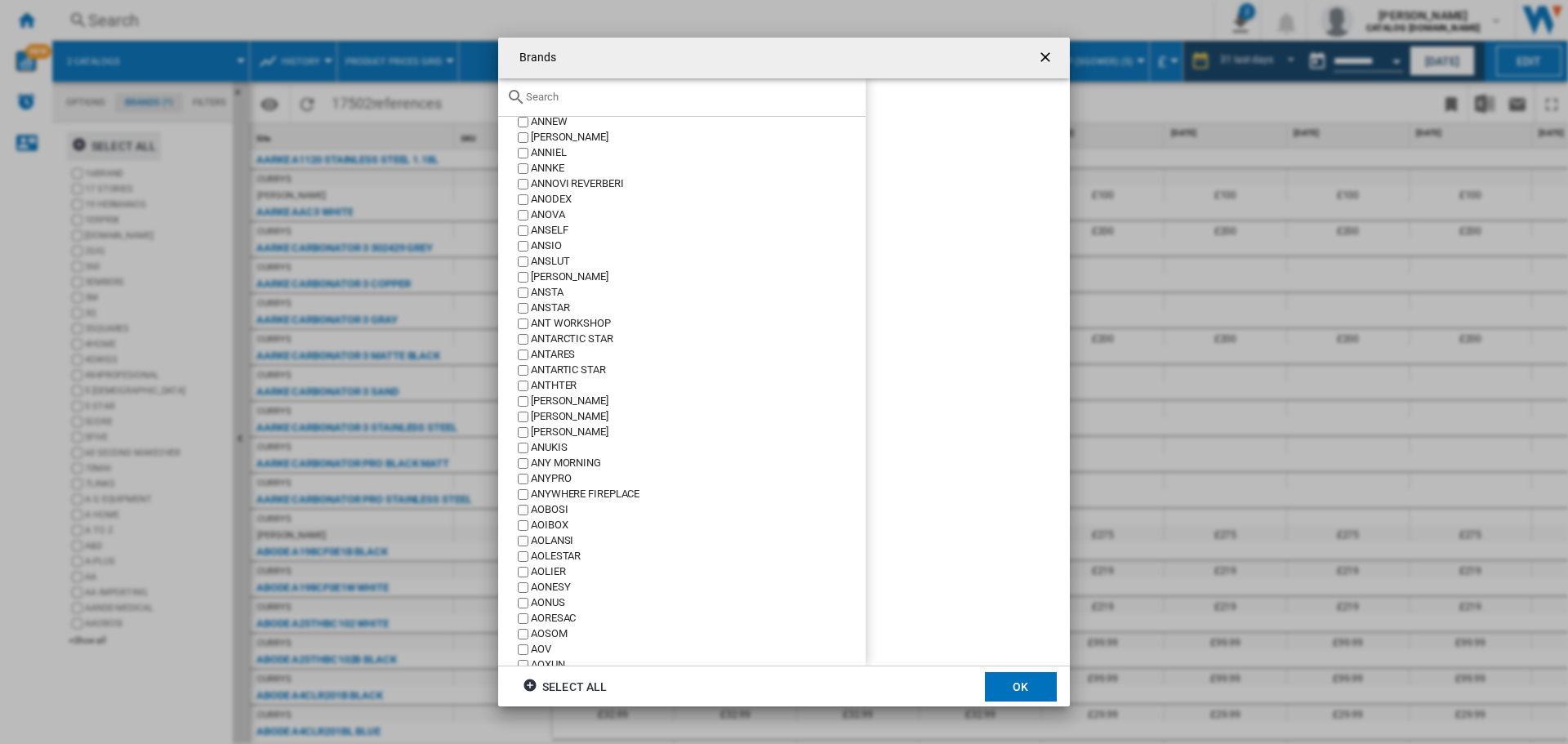
click at [564, 99] on input "Brands 16BRAND ..." at bounding box center [691, 96] width 331 height 12
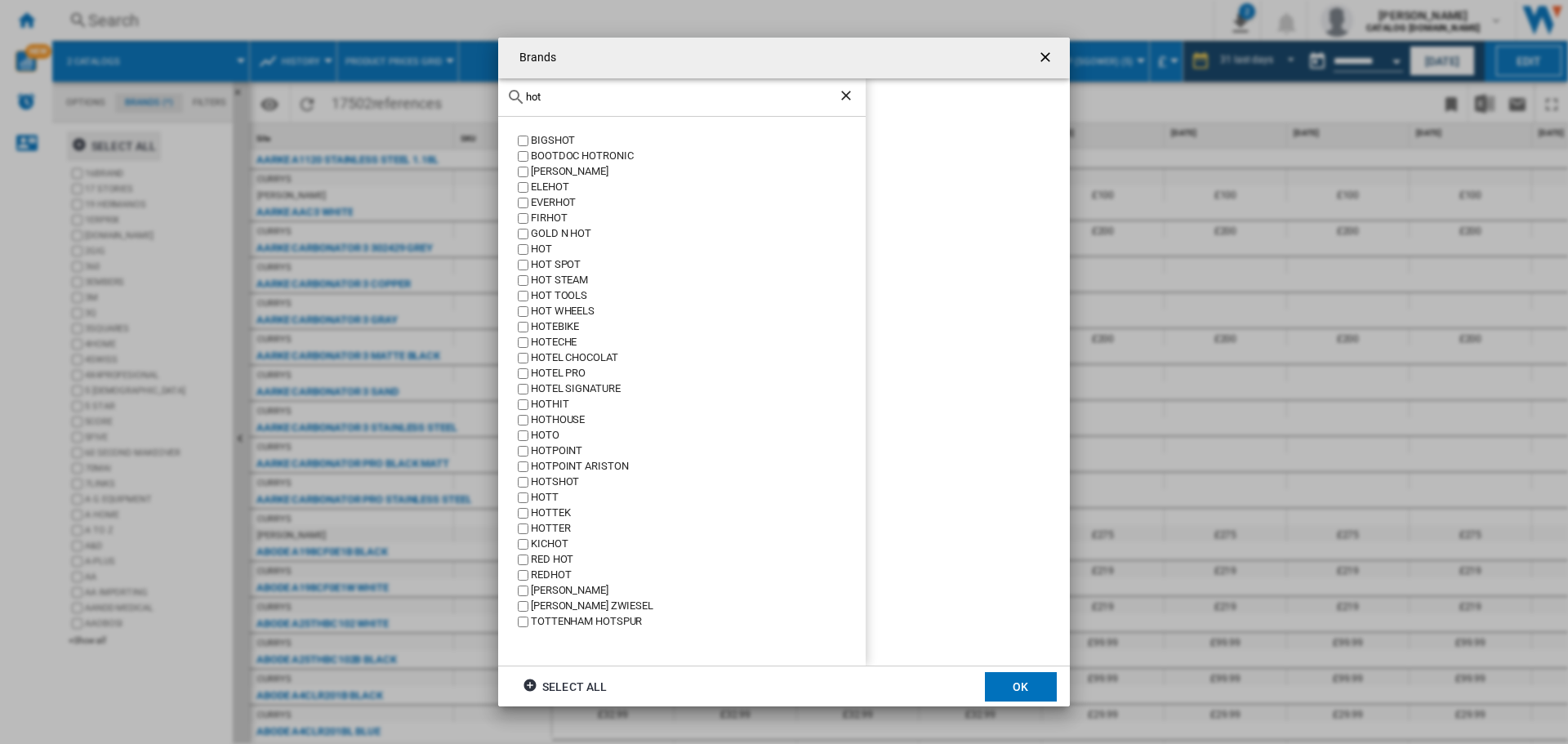
click at [550, 96] on input "hot" at bounding box center [681, 96] width 312 height 12
click at [554, 96] on input "hot" at bounding box center [681, 96] width 312 height 12
type input "h"
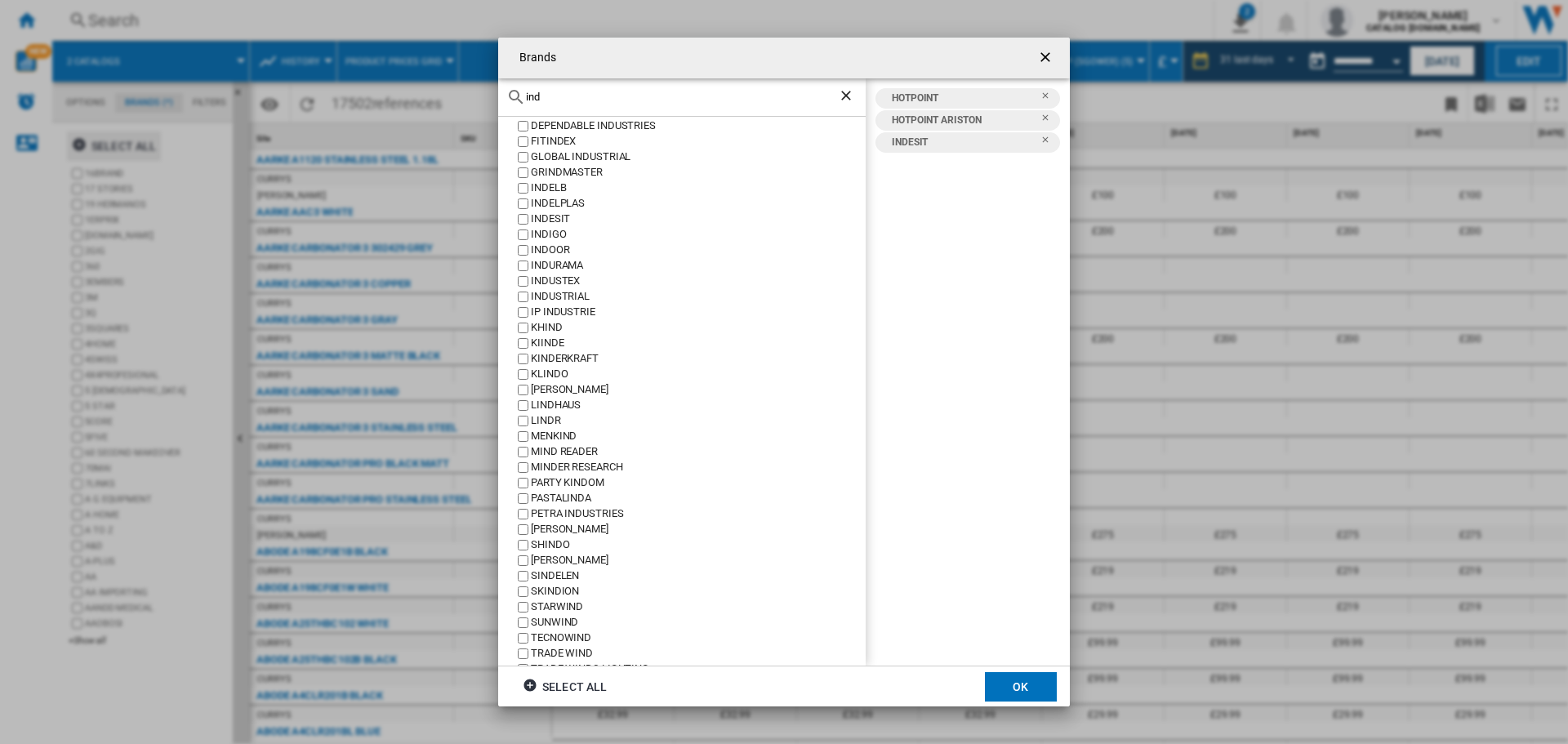
scroll to position [305, 0]
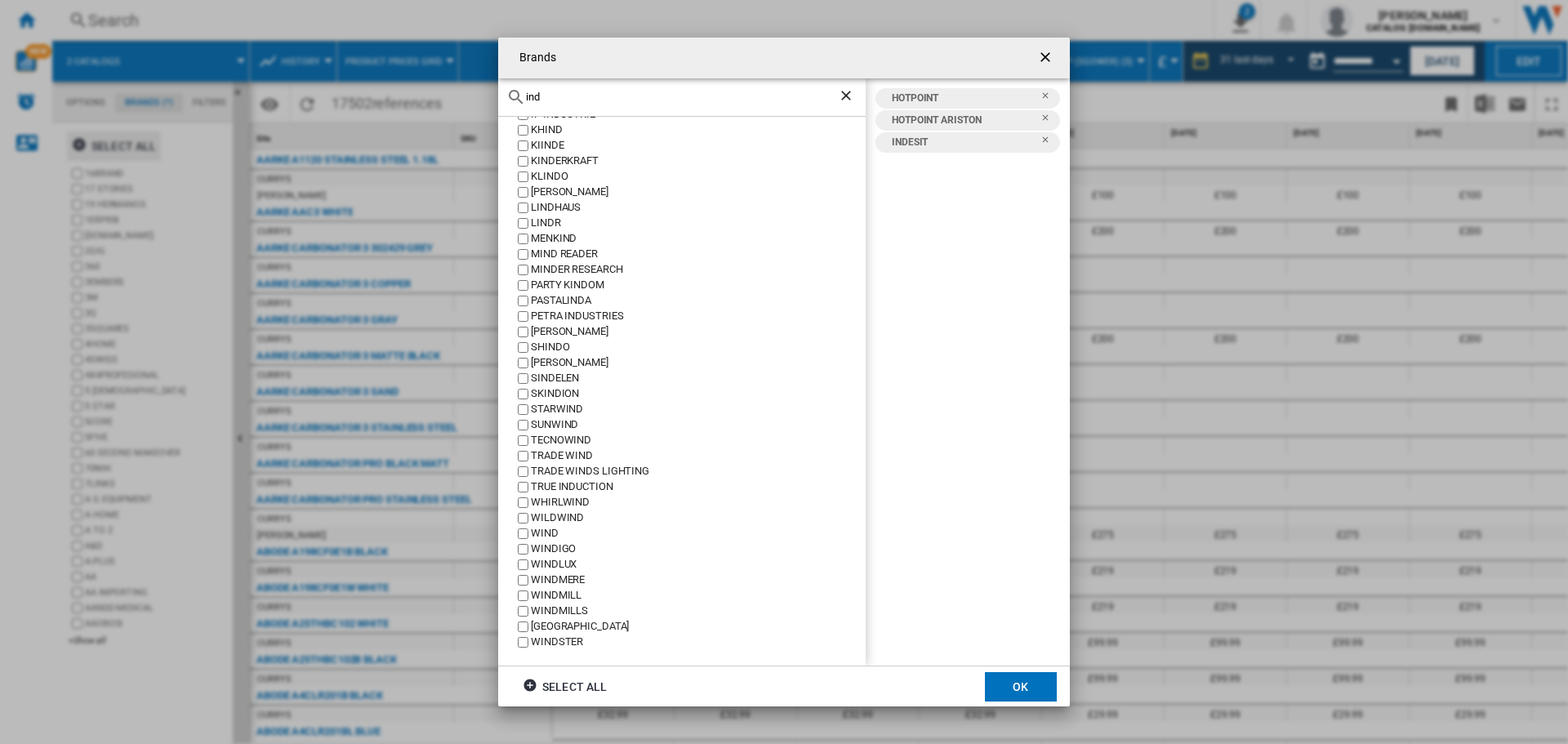
drag, startPoint x: 546, startPoint y: 101, endPoint x: 473, endPoint y: 108, distance: 73.3
click at [473, 108] on div "Brands ind ARCTIC WIND BERLINER KINDL BINDEN CRUSHGRIND CYLINDA CYLINDER DEPEND…" at bounding box center [784, 372] width 1568 height 744
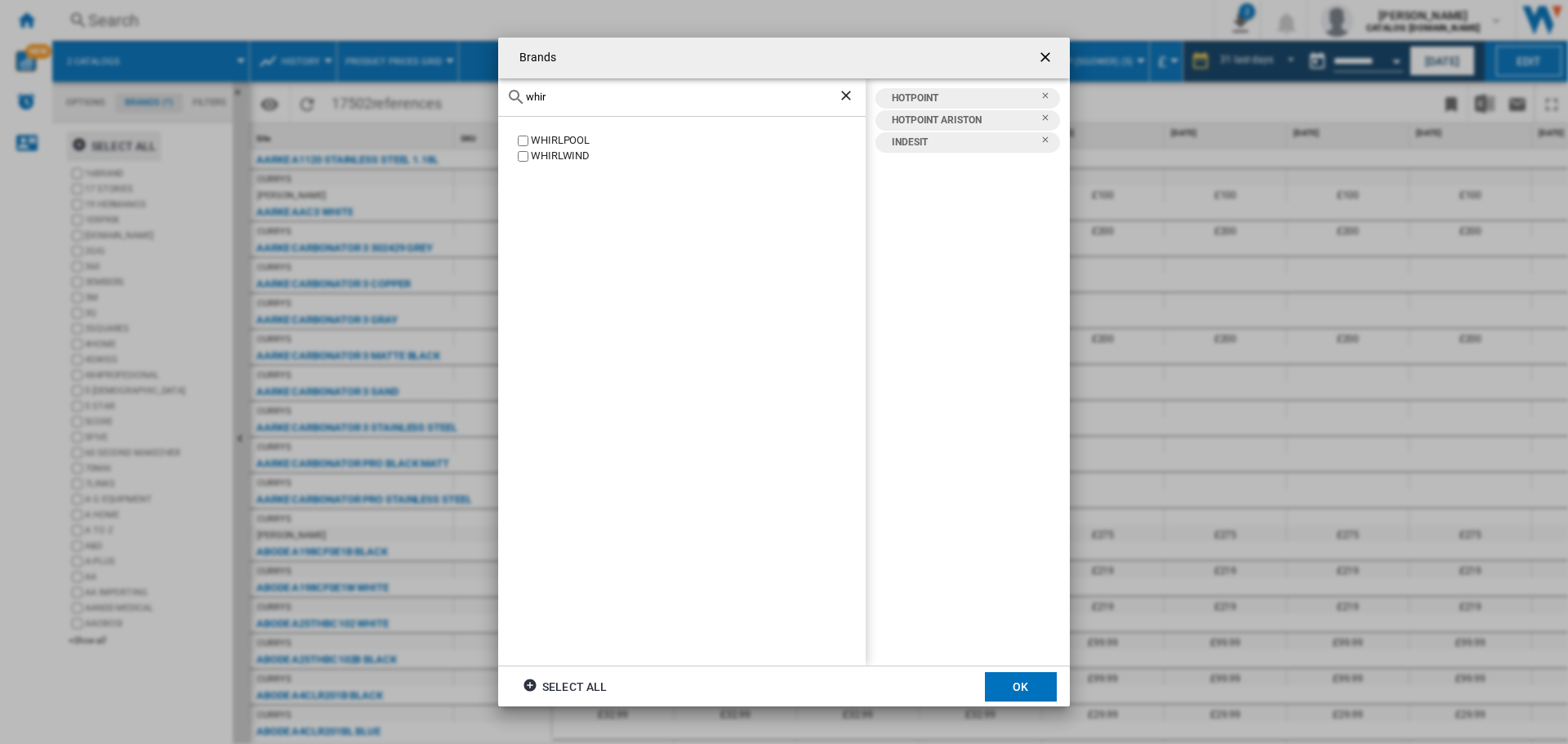
type input "whir"
click at [516, 137] on label "WHIRLPOOL" at bounding box center [691, 141] width 352 height 15
click at [1024, 678] on button "OK" at bounding box center [1020, 687] width 72 height 30
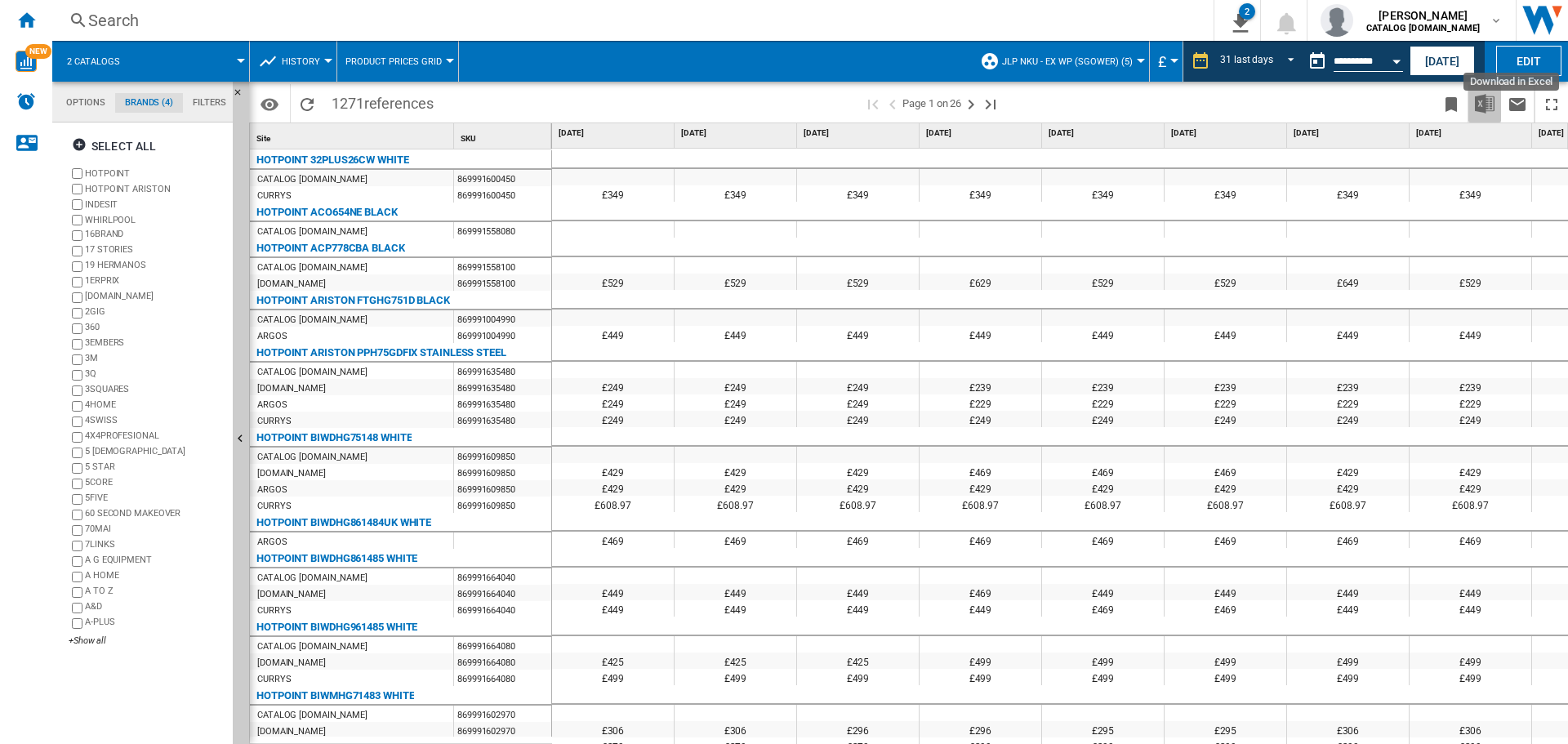
click at [1489, 99] on img "Download in Excel" at bounding box center [1484, 103] width 19 height 19
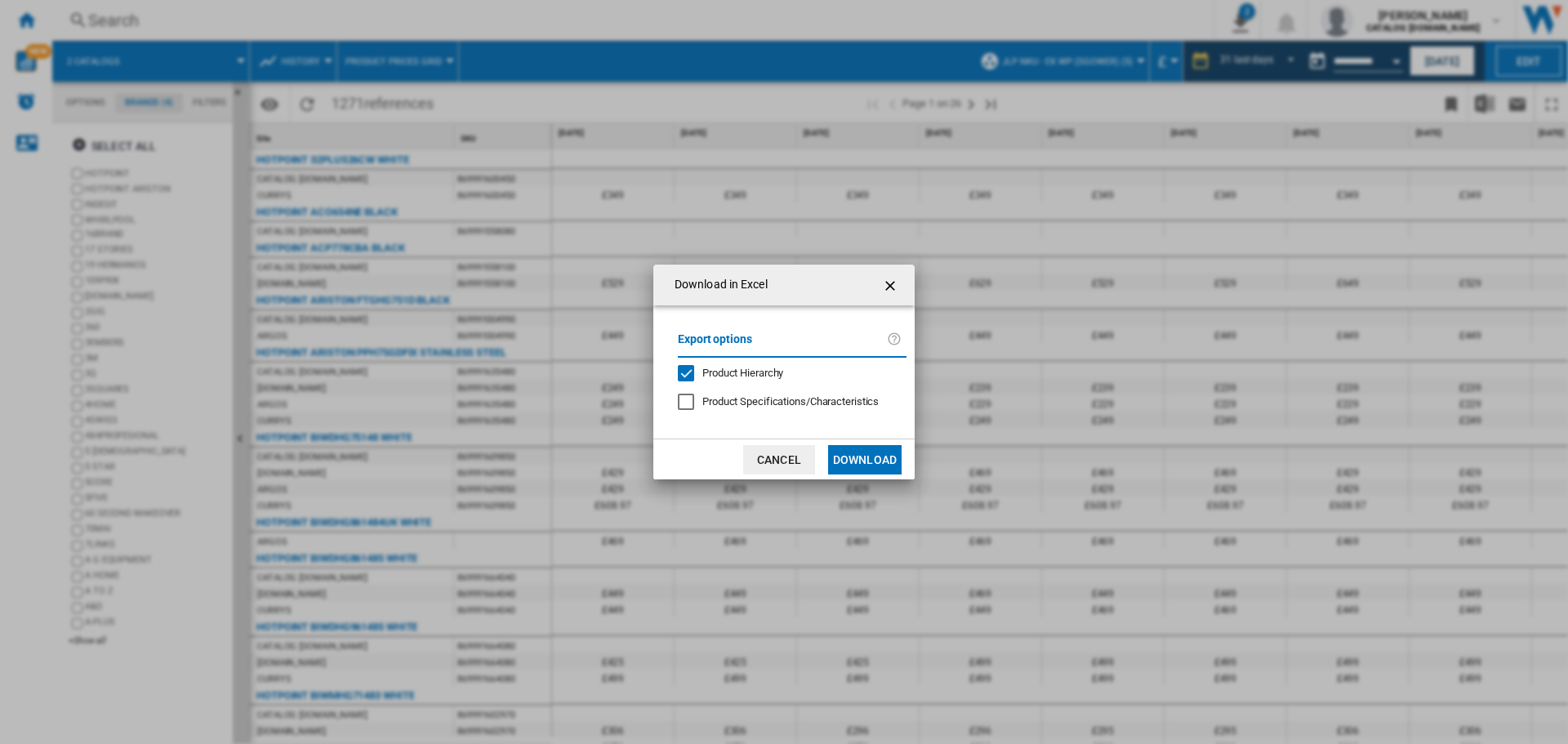
click at [855, 457] on button "Download" at bounding box center [865, 460] width 74 height 30
